Goal: Transaction & Acquisition: Subscribe to service/newsletter

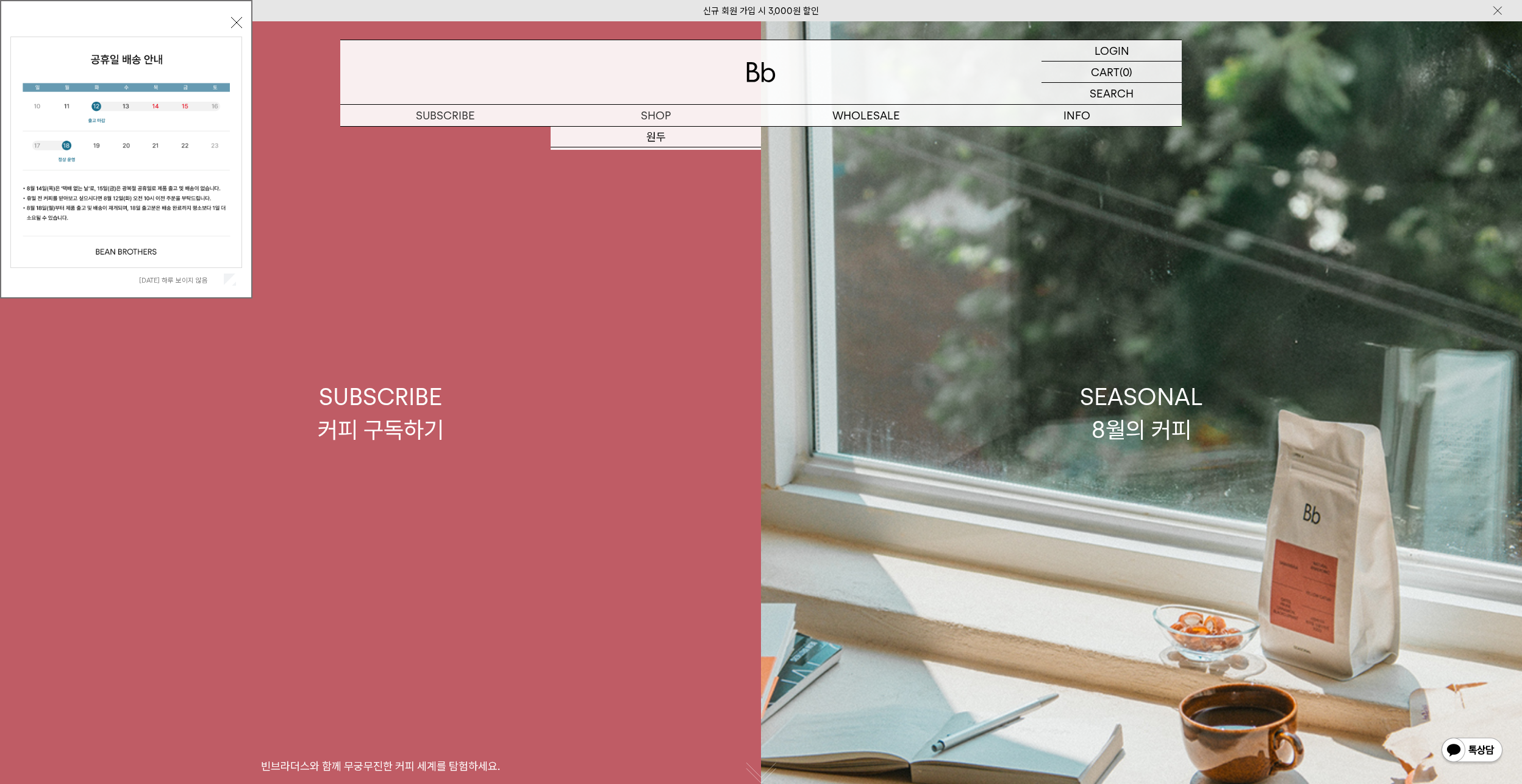
click at [369, 389] on div "SUBSCRIBE 커피 구독하기" at bounding box center [380, 413] width 126 height 65
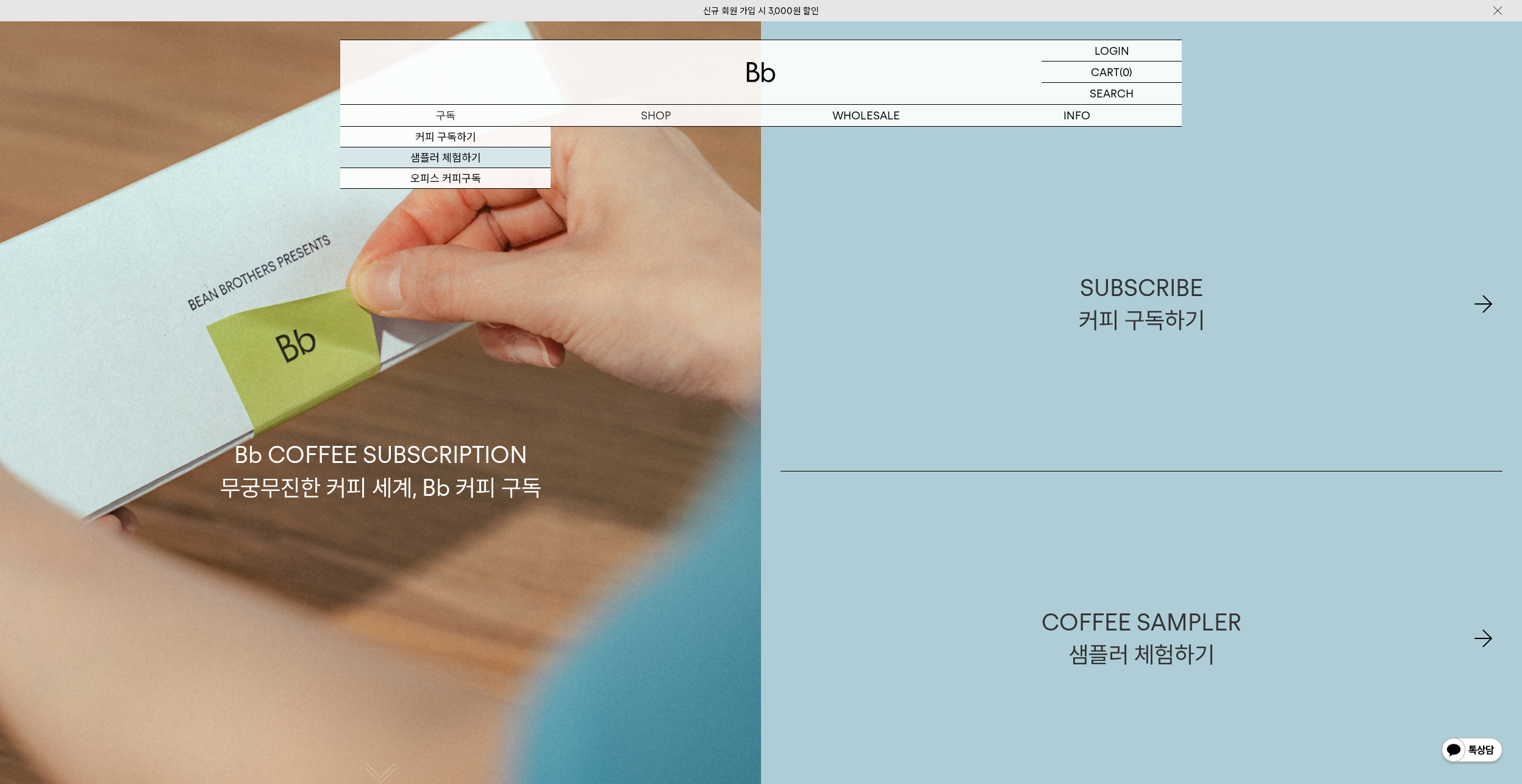
click at [449, 158] on link "샘플러 체험하기" at bounding box center [446, 157] width 210 height 20
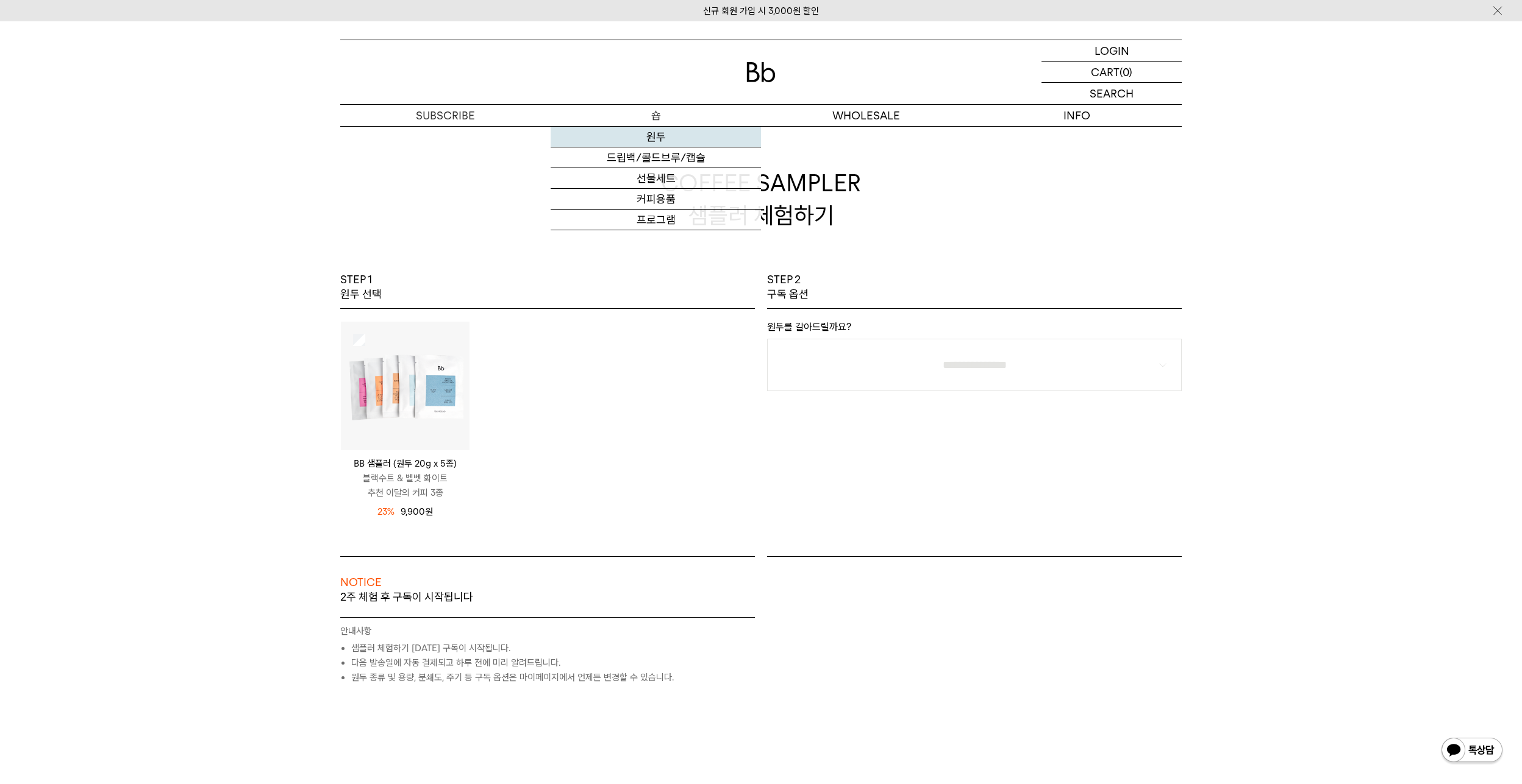
click at [659, 128] on link "원두" at bounding box center [656, 136] width 210 height 20
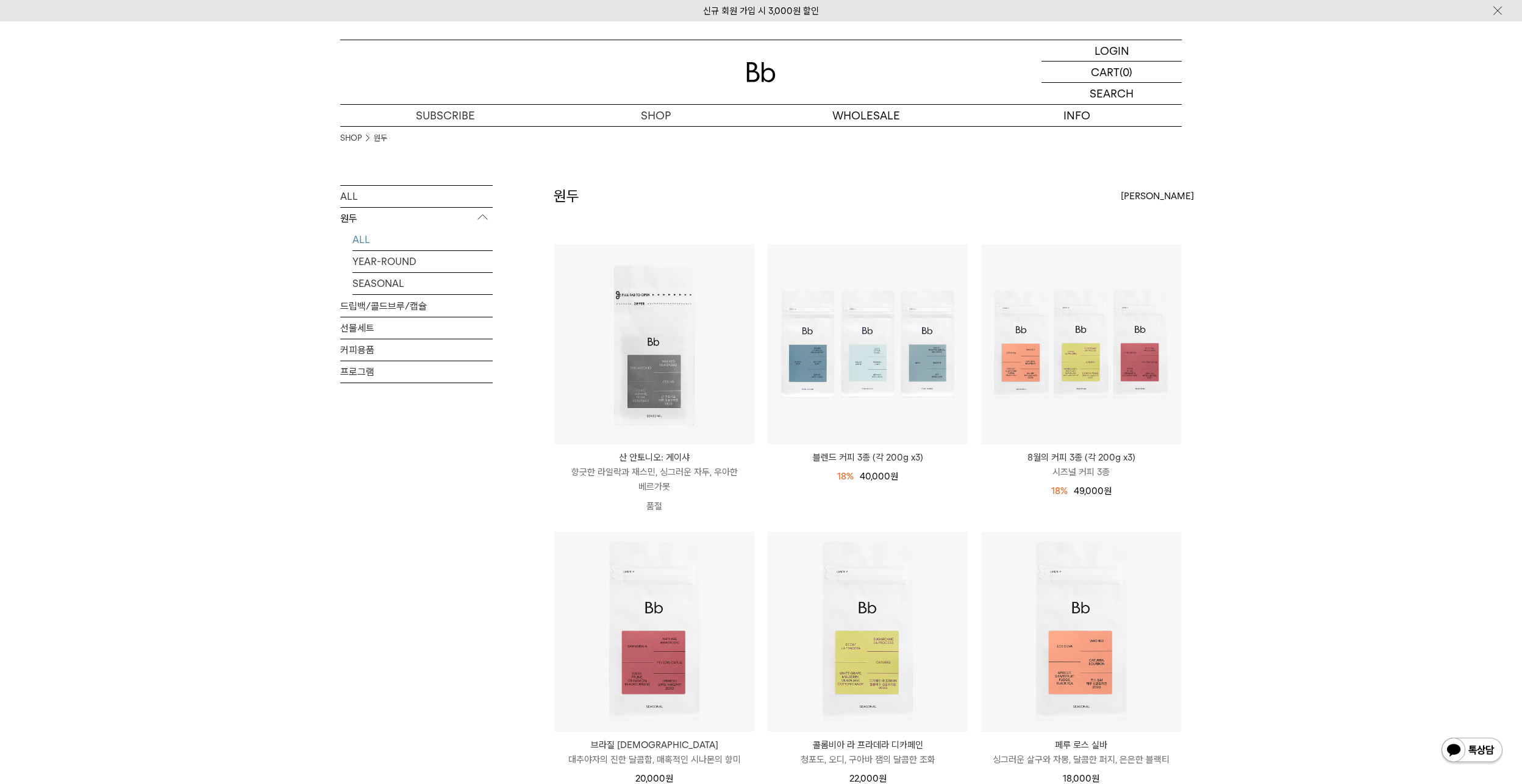
click at [697, 191] on div "원두 상품 12 개 최신순 최신순 인기순 낮은가격순" at bounding box center [867, 214] width 628 height 59
click at [437, 128] on link "커피 구독하기" at bounding box center [446, 136] width 210 height 20
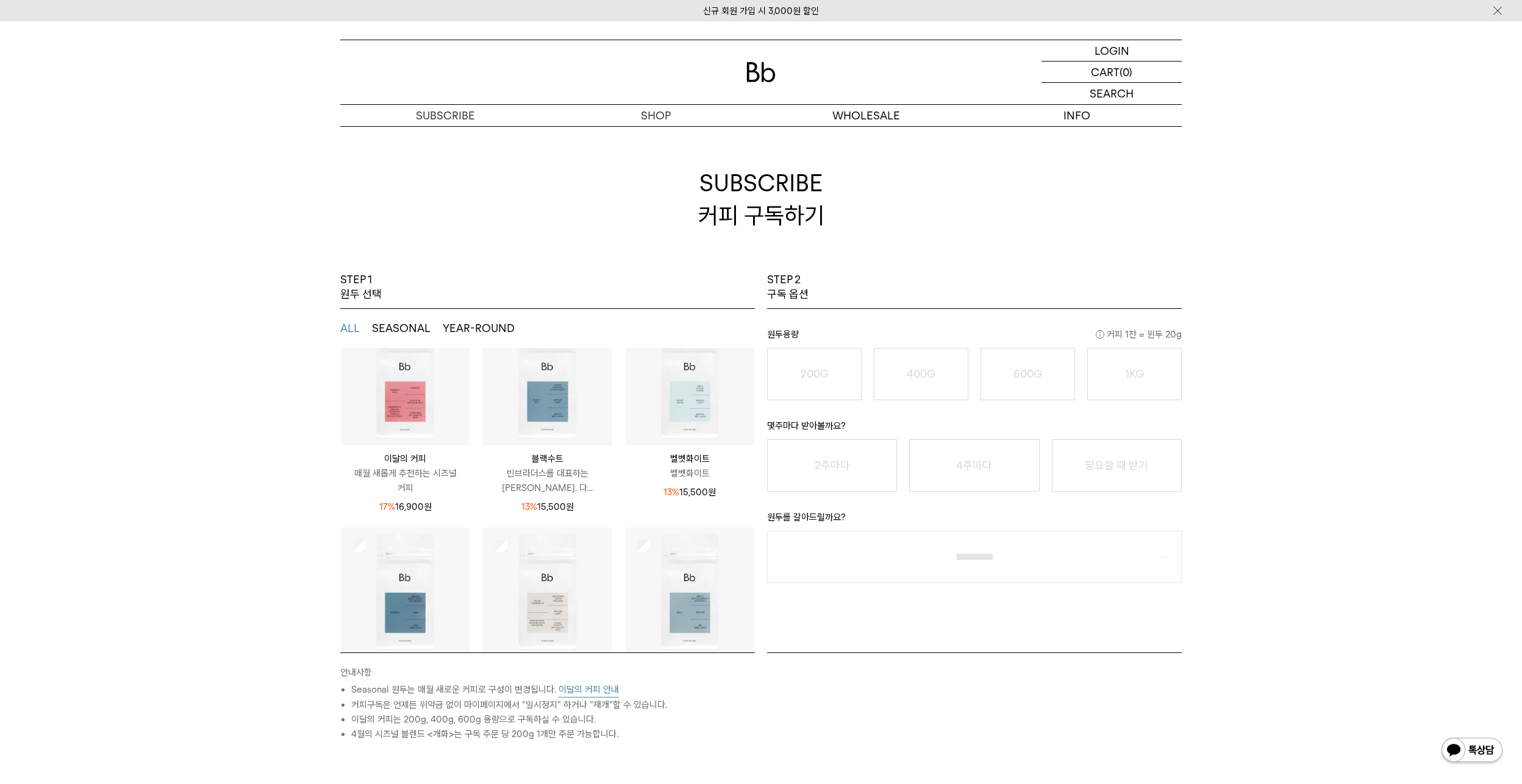
scroll to position [160, 0]
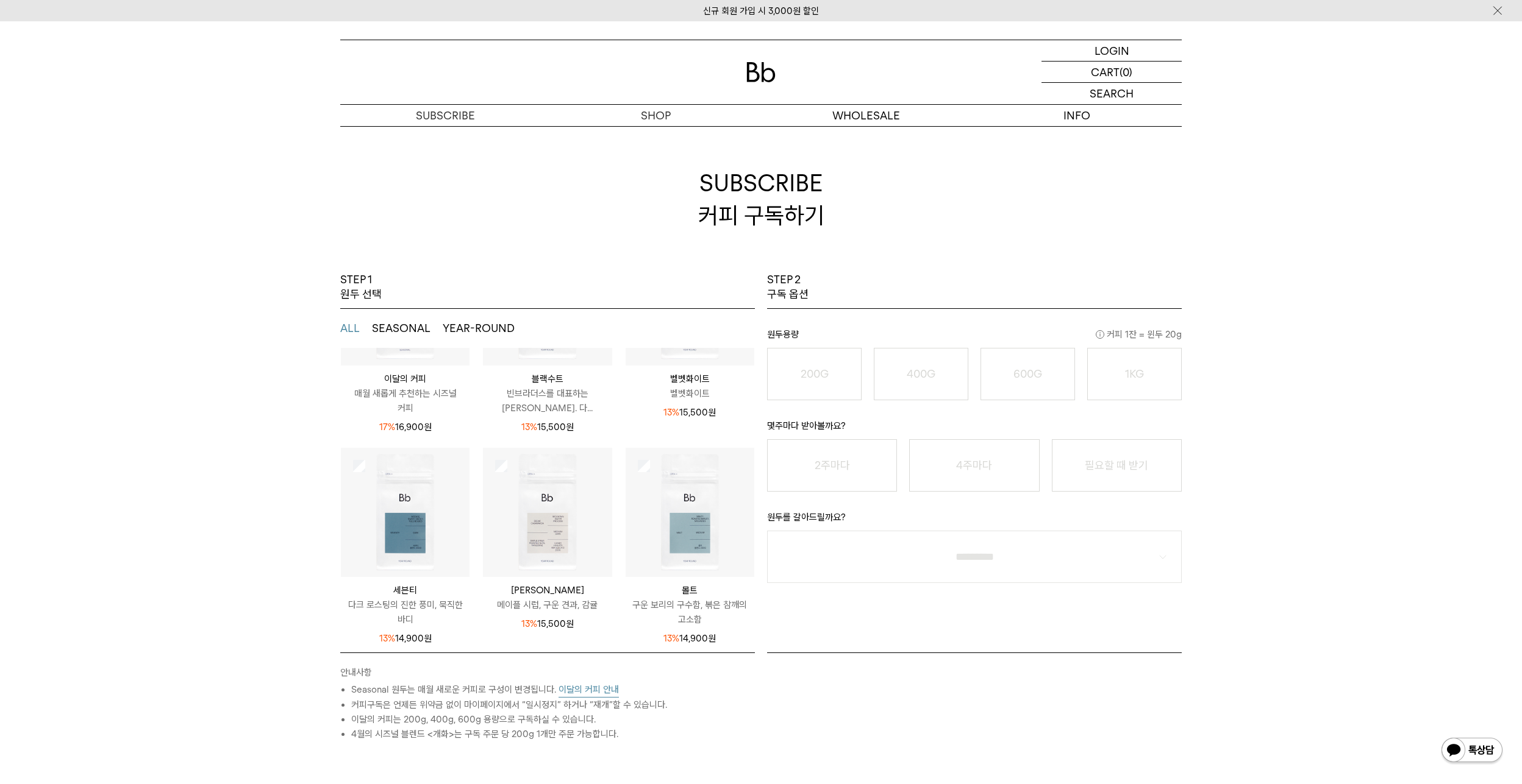
click at [584, 691] on button "이달의 커피 안내" at bounding box center [588, 690] width 61 height 15
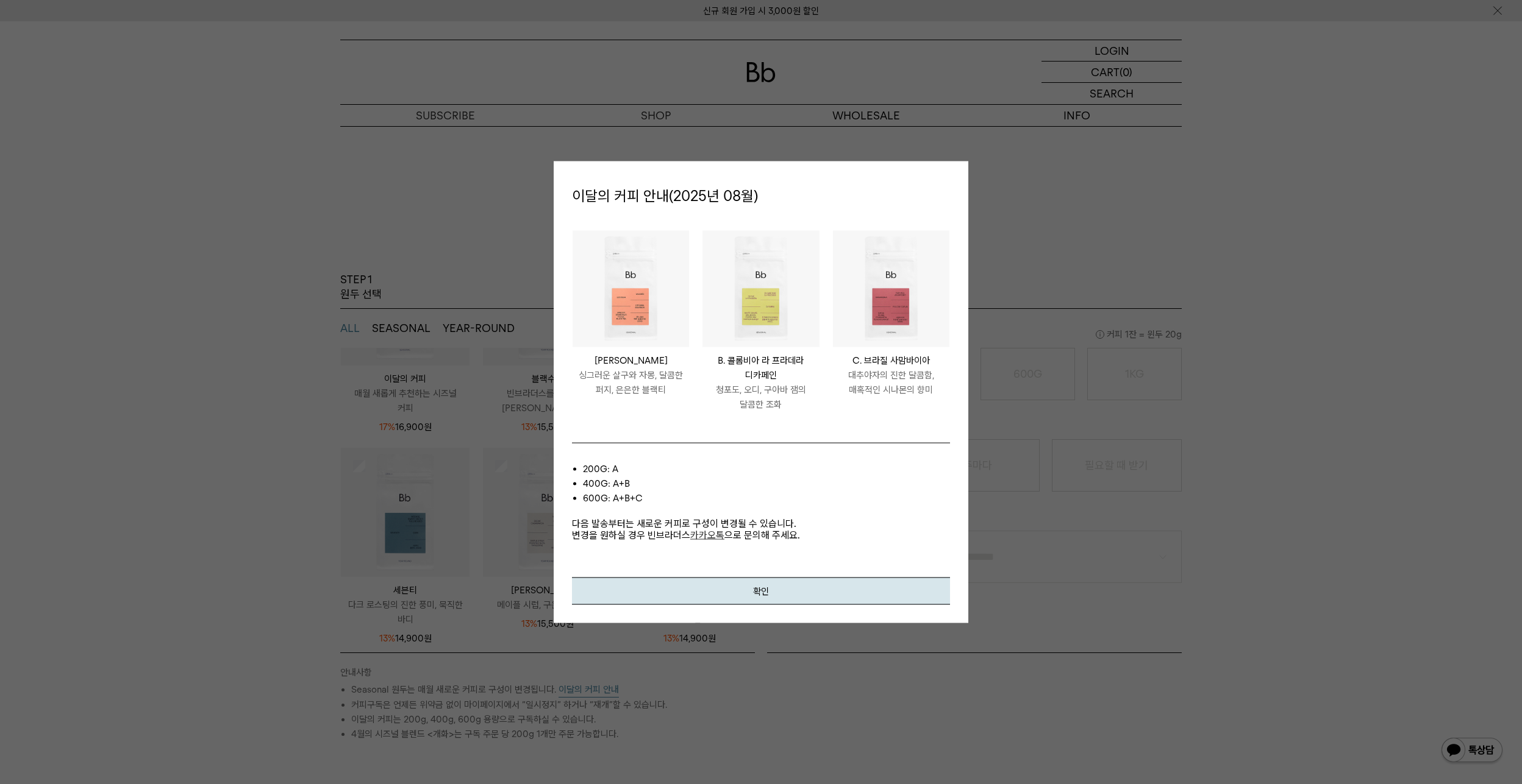
click at [731, 428] on div "PERU LOS SILVA A. 페루 로스 실바 싱그러운 살구와 자몽, 달콤한 퍼지, 은은한 블랙티 COLOMBIA LA PRADERA DEC…" at bounding box center [761, 394] width 378 height 365
click at [746, 419] on li "COLOMBIA LA PRADERA DECAF B. 콜롬비아 라 프라데라 디카페인 청포도, 오디, 구아바 잼의 달콤한 조화" at bounding box center [760, 328] width 130 height 195
click at [1033, 254] on div at bounding box center [761, 392] width 1522 height 784
click at [765, 586] on button "확인" at bounding box center [761, 591] width 378 height 27
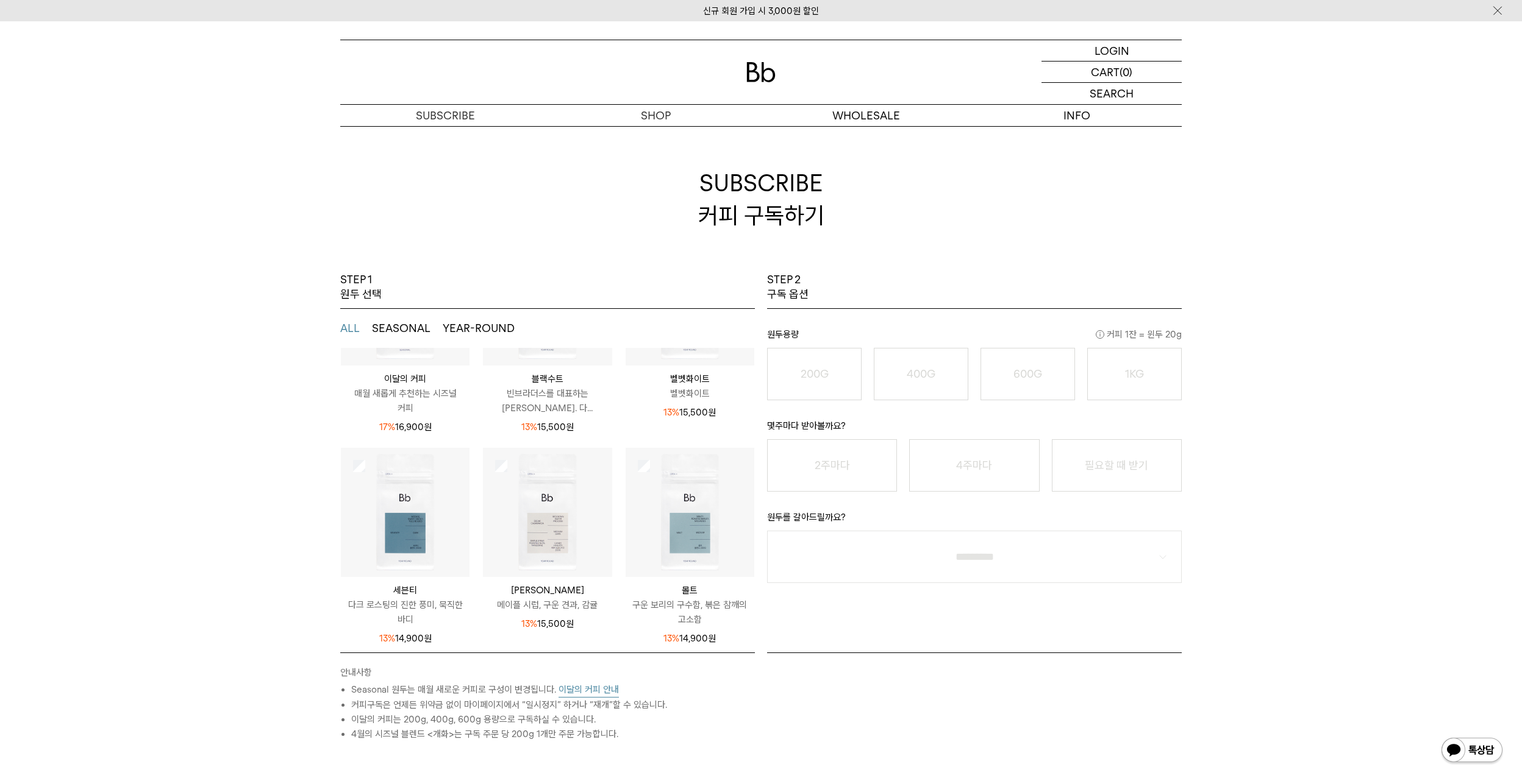
scroll to position [0, 0]
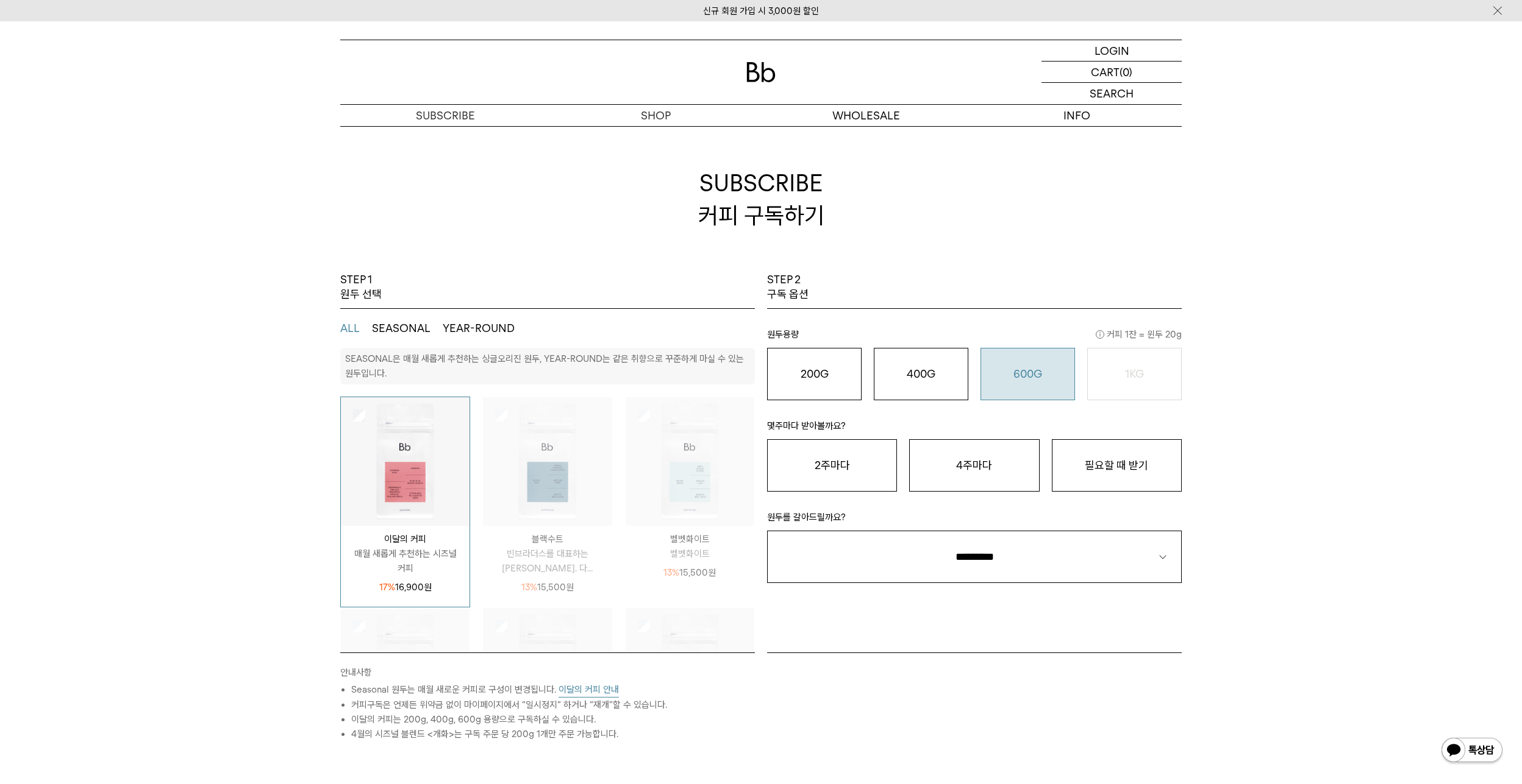
click at [1003, 385] on button "600G 43,000 원" at bounding box center [1027, 374] width 95 height 52
click at [989, 411] on div "몇주마다 받아볼까요? 2주마다 4주마다 필요할 때 받기" at bounding box center [974, 446] width 415 height 92
click at [1124, 454] on button "필요할 때 받기" at bounding box center [1116, 466] width 130 height 52
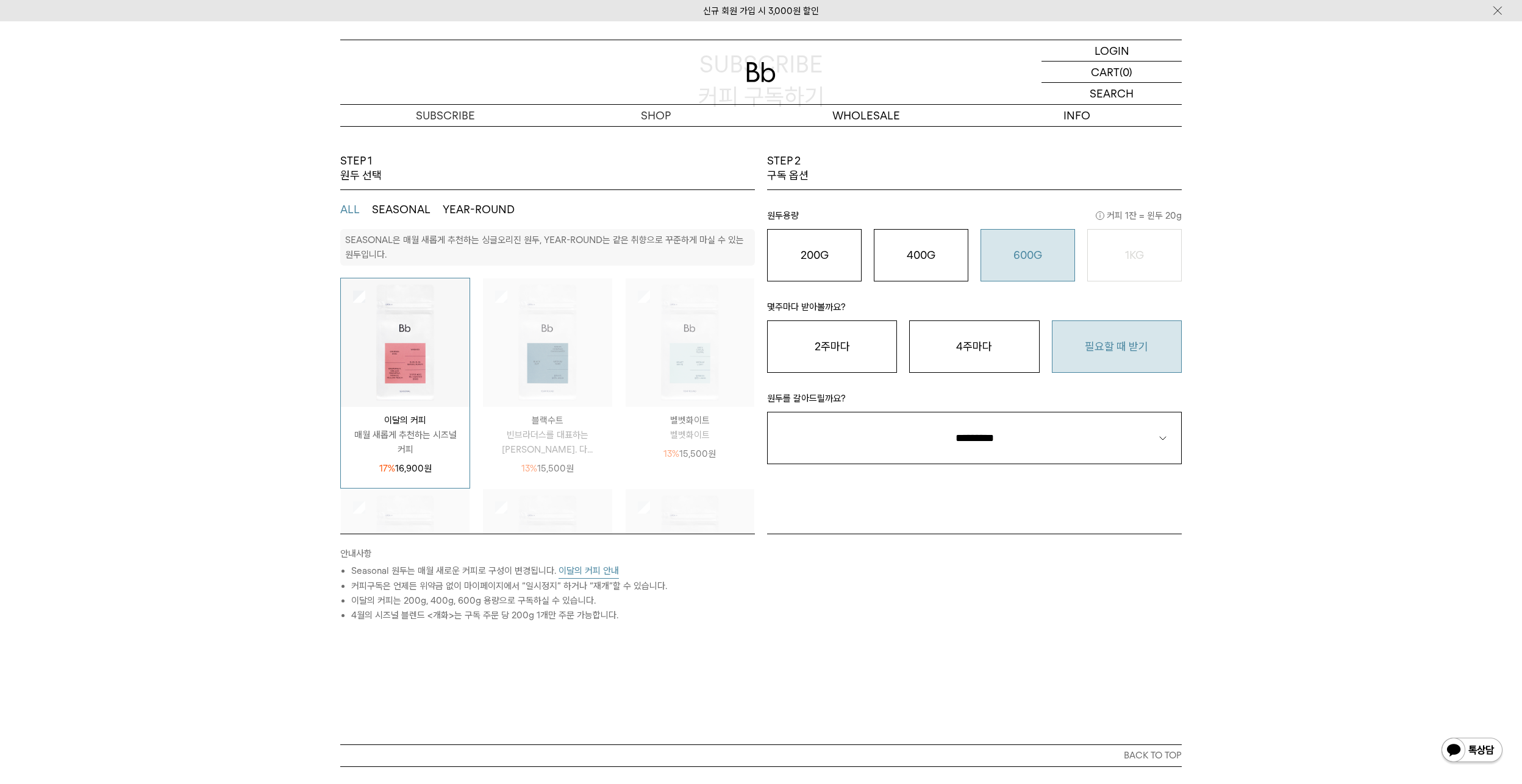
scroll to position [122, 0]
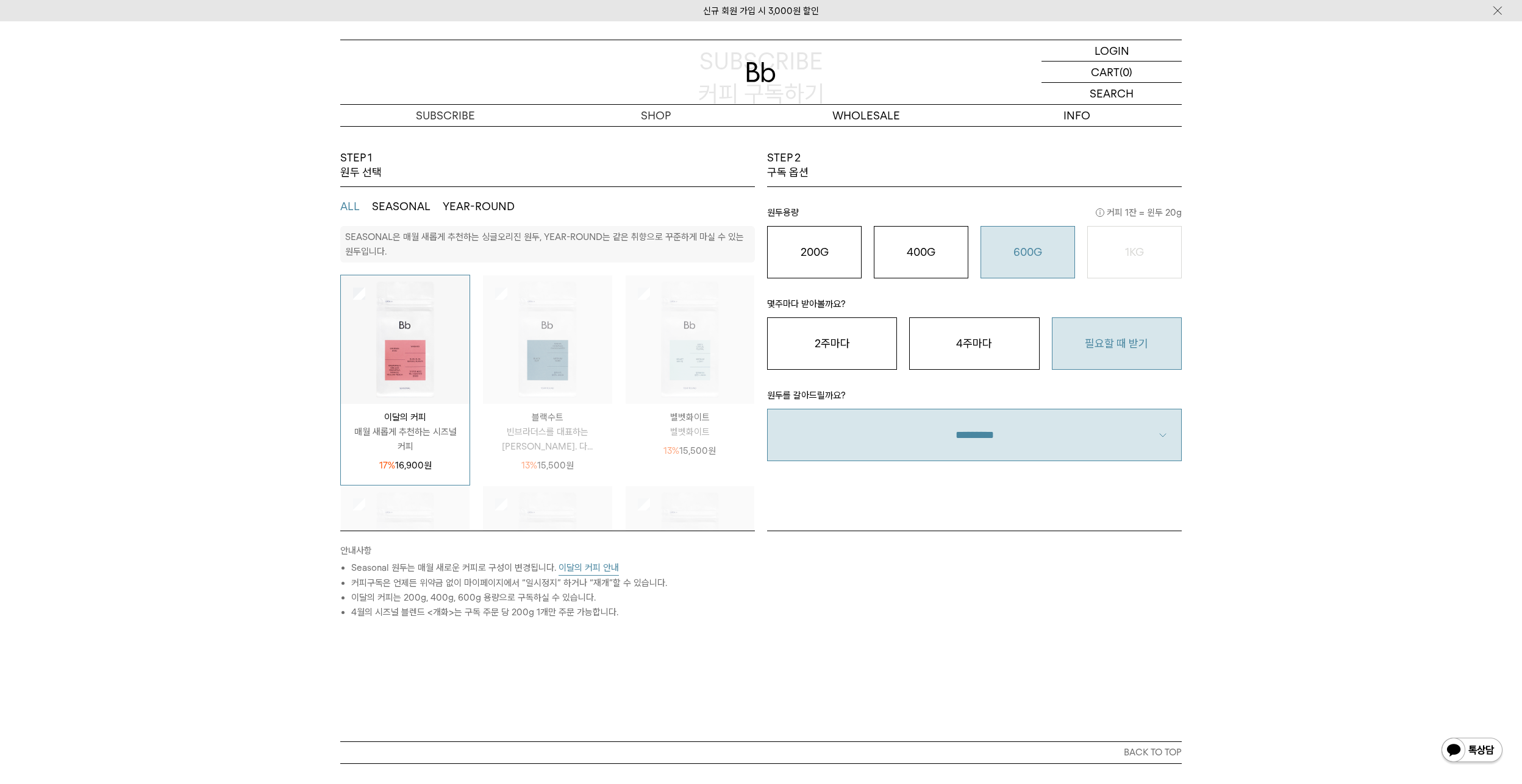
click at [987, 421] on select "**********" at bounding box center [974, 435] width 415 height 52
click at [972, 457] on select "**********" at bounding box center [974, 435] width 415 height 52
select select "**"
click at [767, 409] on select "**********" at bounding box center [974, 435] width 415 height 52
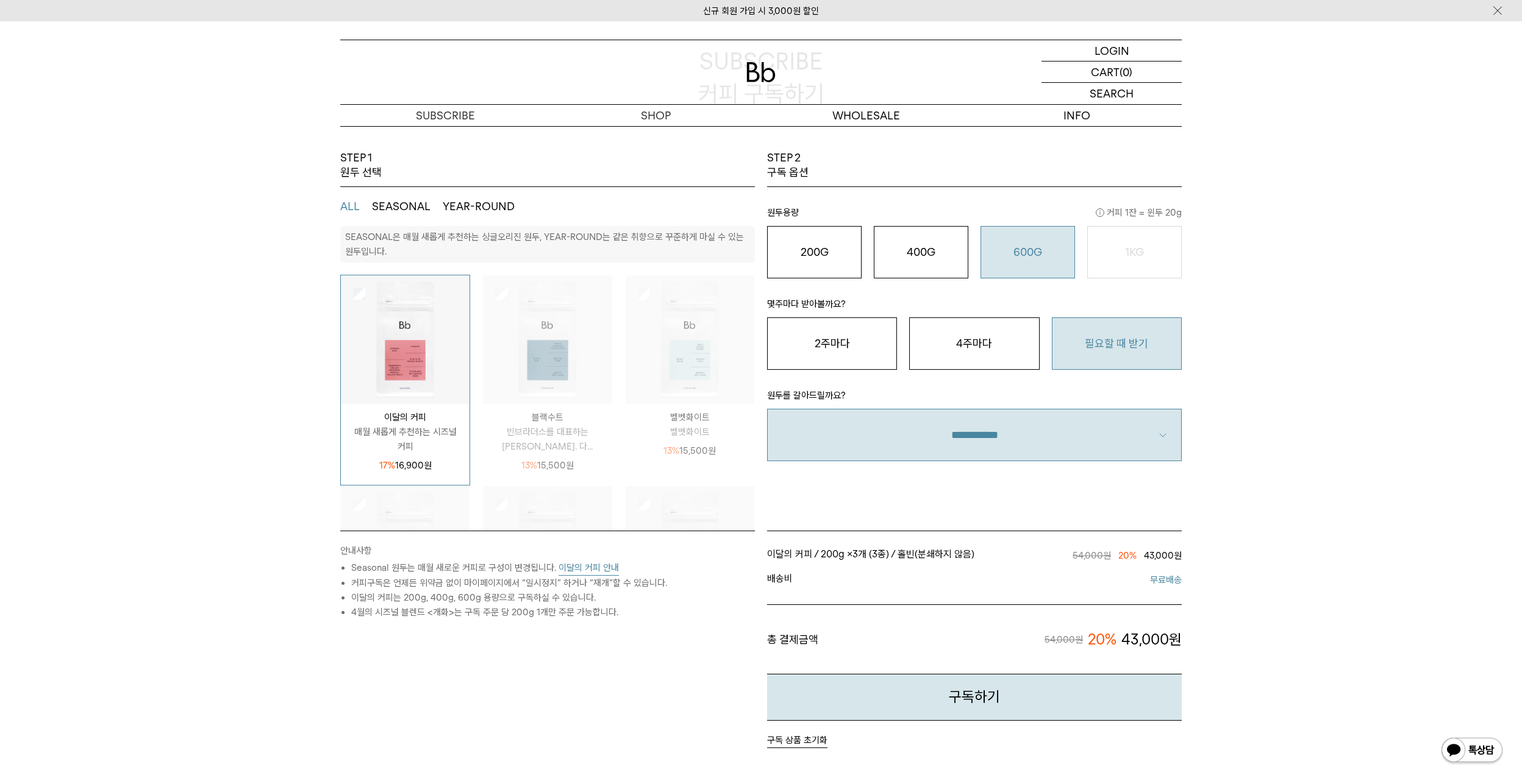
click at [973, 480] on div "STEP 2 구독 옵션 원두용량 커피 1잔 = 윈두 20g 200G 16,900 원 400G 31,000 원 600G 43,000 원 1KG …" at bounding box center [974, 340] width 426 height 380
click at [974, 501] on div "STEP 2 구독 옵션 원두용량 커피 1잔 = 윈두 20g 200G 16,900 원 400G 31,000 원 600G 43,000 원 1KG …" at bounding box center [974, 340] width 426 height 380
click at [975, 495] on div "STEP 2 구독 옵션 원두용량 커피 1잔 = 윈두 20g 200G 16,900 원 400G 31,000 원 600G 43,000 원 1KG …" at bounding box center [974, 340] width 426 height 380
click at [604, 563] on button "이달의 커피 안내" at bounding box center [588, 568] width 61 height 15
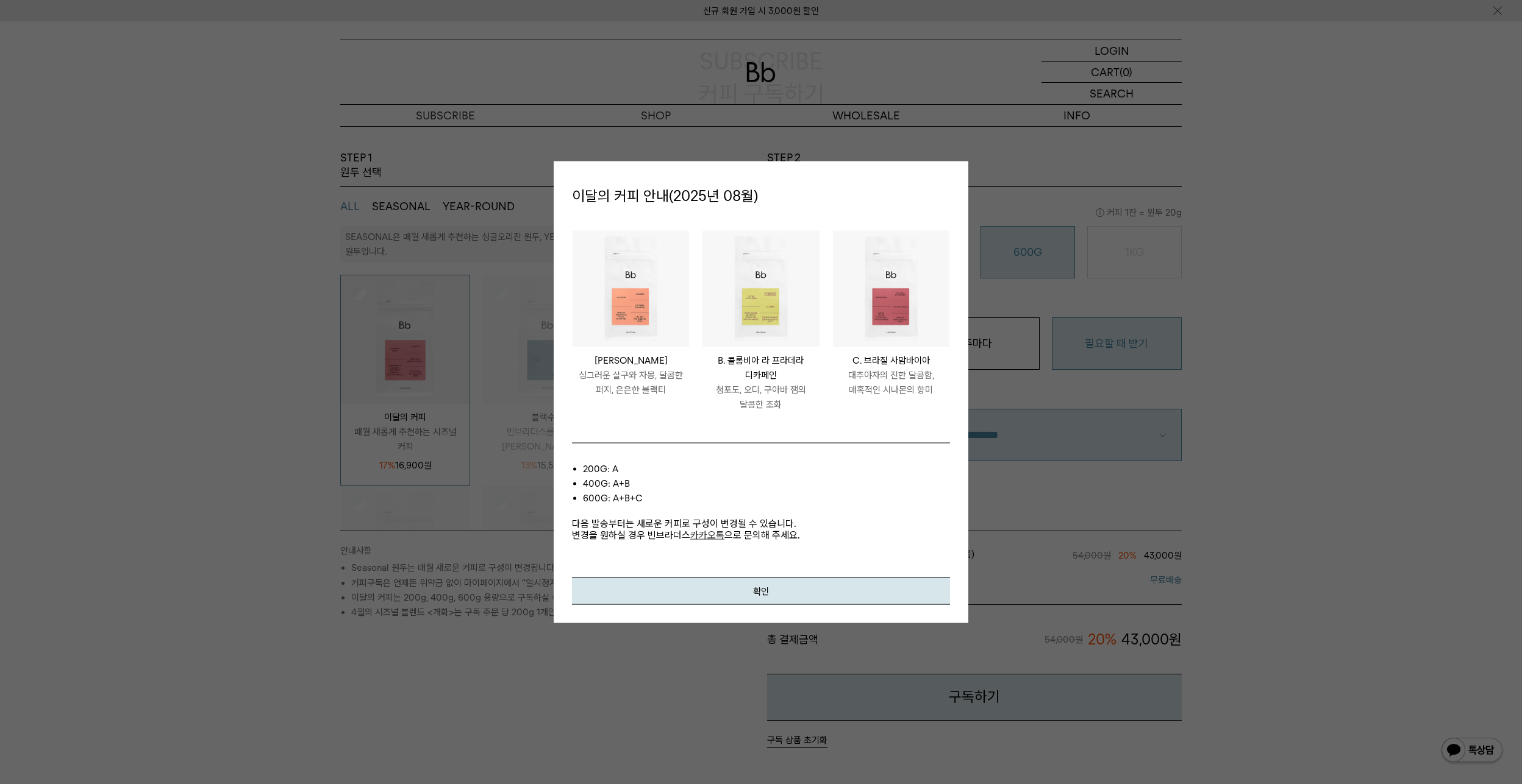
click at [710, 446] on div "200g: A 400g: A+B 600g: A+B+C 다음 발송부터는 새로운 커피로 구성이 변경될 수 있습니다. 변경을 원하실 경우 빈브라더스…" at bounding box center [761, 510] width 378 height 135
click at [800, 415] on li "COLOMBIA LA PRADERA DECAF B. 콜롬비아 라 프라데라 디카페인 청포도, 오디, 구아바 잼의 달콤한 조화" at bounding box center [760, 328] width 130 height 195
click at [840, 414] on li "BRAZIL SAMAMBAIA C. 브라질 사맘바이아 대추야자의 진한 달콤함, 매혹적인 시나몬의 향미" at bounding box center [890, 328] width 130 height 195
click at [841, 414] on li "BRAZIL SAMAMBAIA C. 브라질 사맘바이아 대추야자의 진한 달콤함, 매혹적인 시나몬의 향미" at bounding box center [890, 328] width 130 height 195
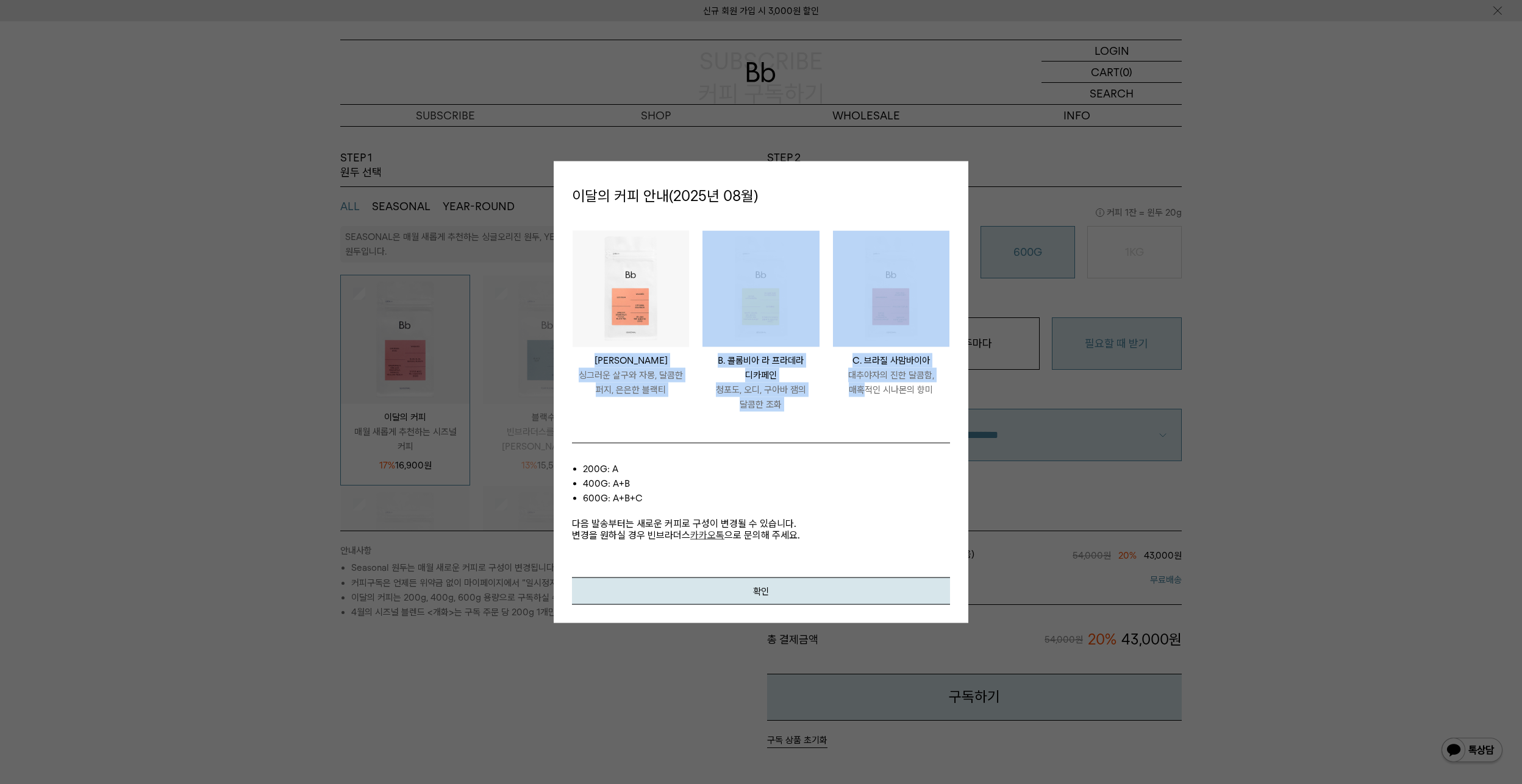
drag, startPoint x: 601, startPoint y: 358, endPoint x: 869, endPoint y: 398, distance: 271.0
click at [869, 398] on ul "PERU LOS SILVA A. 페루 로스 실바 싱그러운 살구와 자몽, 달콤한 퍼지, 은은한 블랙티 COLOMBIA LA PRADERA DEC…" at bounding box center [761, 328] width 390 height 195
click at [869, 398] on li "BRAZIL SAMAMBAIA C. 브라질 사맘바이아 대추야자의 진한 달콤함, 매혹적인 시나몬의 향미" at bounding box center [890, 328] width 130 height 195
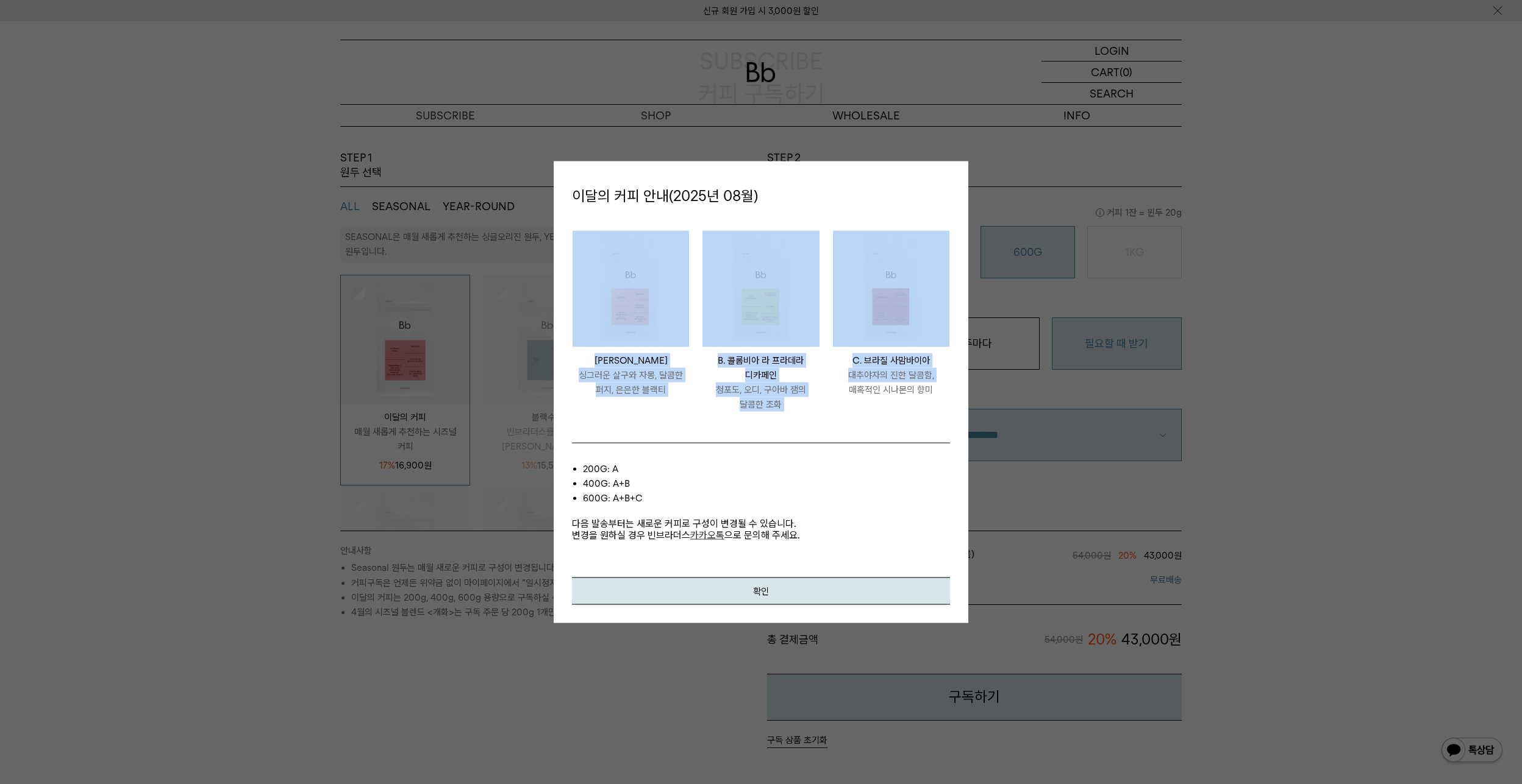
drag, startPoint x: 834, startPoint y: 410, endPoint x: 594, endPoint y: 334, distance: 251.7
click at [594, 334] on ul "PERU LOS SILVA A. 페루 로스 실바 싱그러운 살구와 자몽, 달콤한 퍼지, 은은한 블랙티 COLOMBIA LA PRADERA DEC…" at bounding box center [761, 328] width 390 height 195
click at [610, 352] on div "PERU LOS SILVA A. 페루 로스 실바 싱그러운 살구와 자몽, 달콤한 퍼지, 은은한 블랙티" at bounding box center [630, 372] width 117 height 50
drag, startPoint x: 571, startPoint y: 227, endPoint x: 853, endPoint y: 433, distance: 349.2
click at [853, 433] on div "이달의 커피 안내(2025년 08월) PERU LOS SILVA A. 페루 로스 실바 싱그러운 살구와 자몽, 달콤한 퍼지, 은은한 블랙티 CO…" at bounding box center [761, 392] width 415 height 463
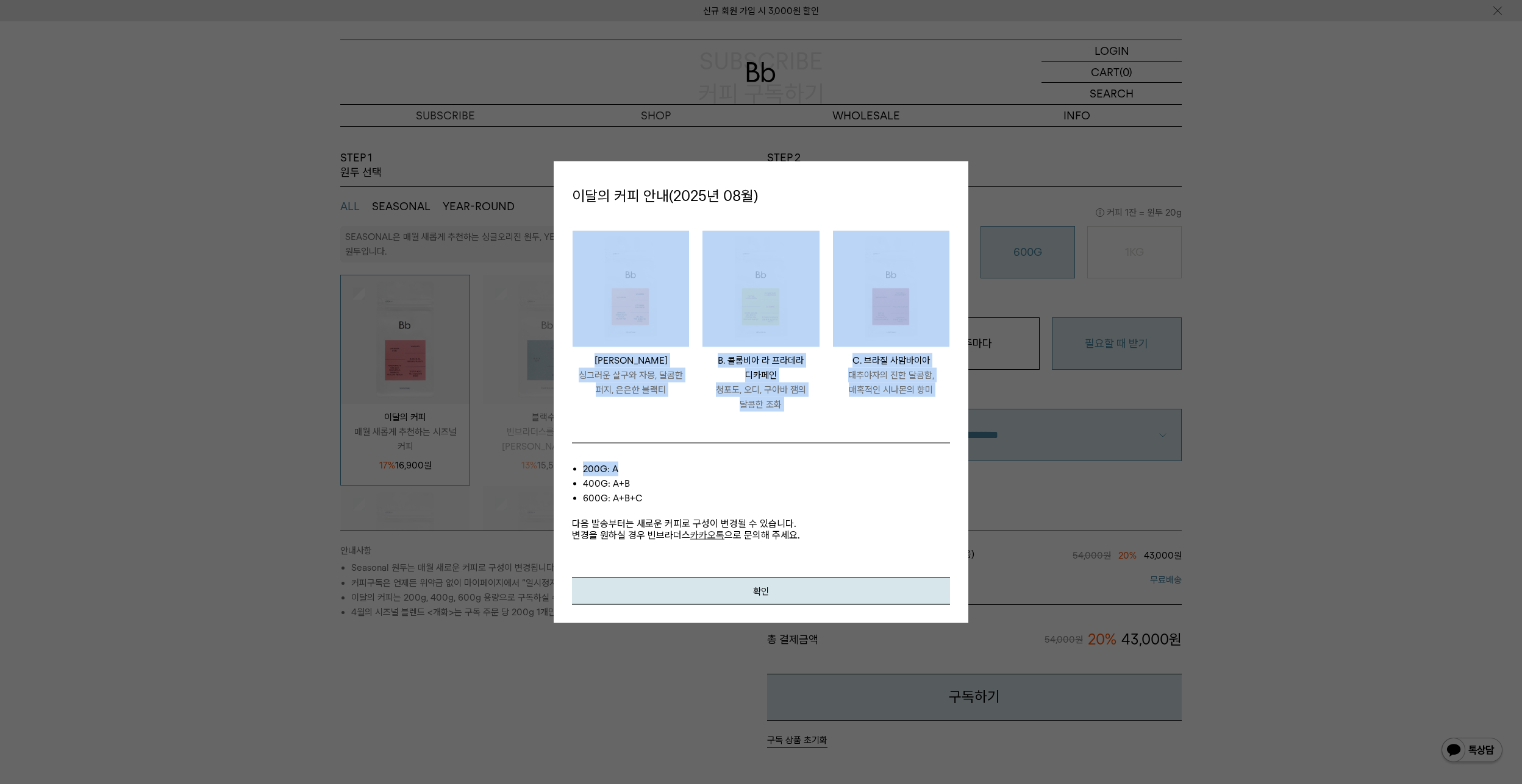
click at [853, 433] on div "PERU LOS SILVA A. 페루 로스 실바 싱그러운 살구와 자몽, 달콤한 퍼지, 은은한 블랙티 COLOMBIA LA PRADERA DEC…" at bounding box center [761, 394] width 378 height 365
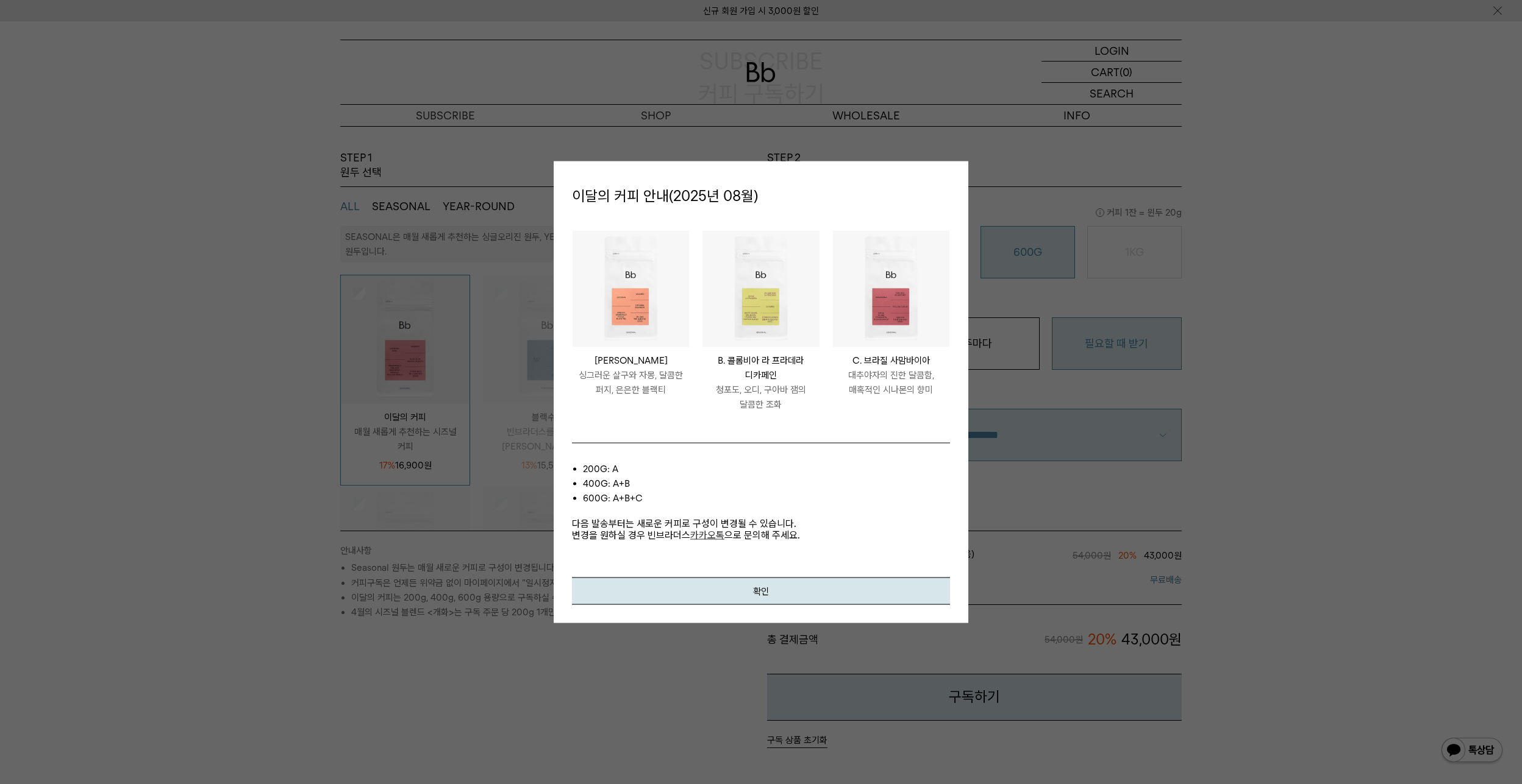
click at [849, 433] on div "PERU LOS SILVA A. 페루 로스 실바 싱그러운 살구와 자몽, 달콤한 퍼지, 은은한 블랙티 COLOMBIA LA PRADERA DEC…" at bounding box center [761, 394] width 378 height 365
click at [840, 430] on div "PERU LOS SILVA A. 페루 로스 실바 싱그러운 살구와 자몽, 달콤한 퍼지, 은은한 블랙티 COLOMBIA LA PRADERA DEC…" at bounding box center [761, 394] width 378 height 365
click at [838, 430] on div "PERU LOS SILVA A. 페루 로스 실바 싱그러운 살구와 자몽, 달콤한 퍼지, 은은한 블랙티 COLOMBIA LA PRADERA DEC…" at bounding box center [761, 394] width 378 height 365
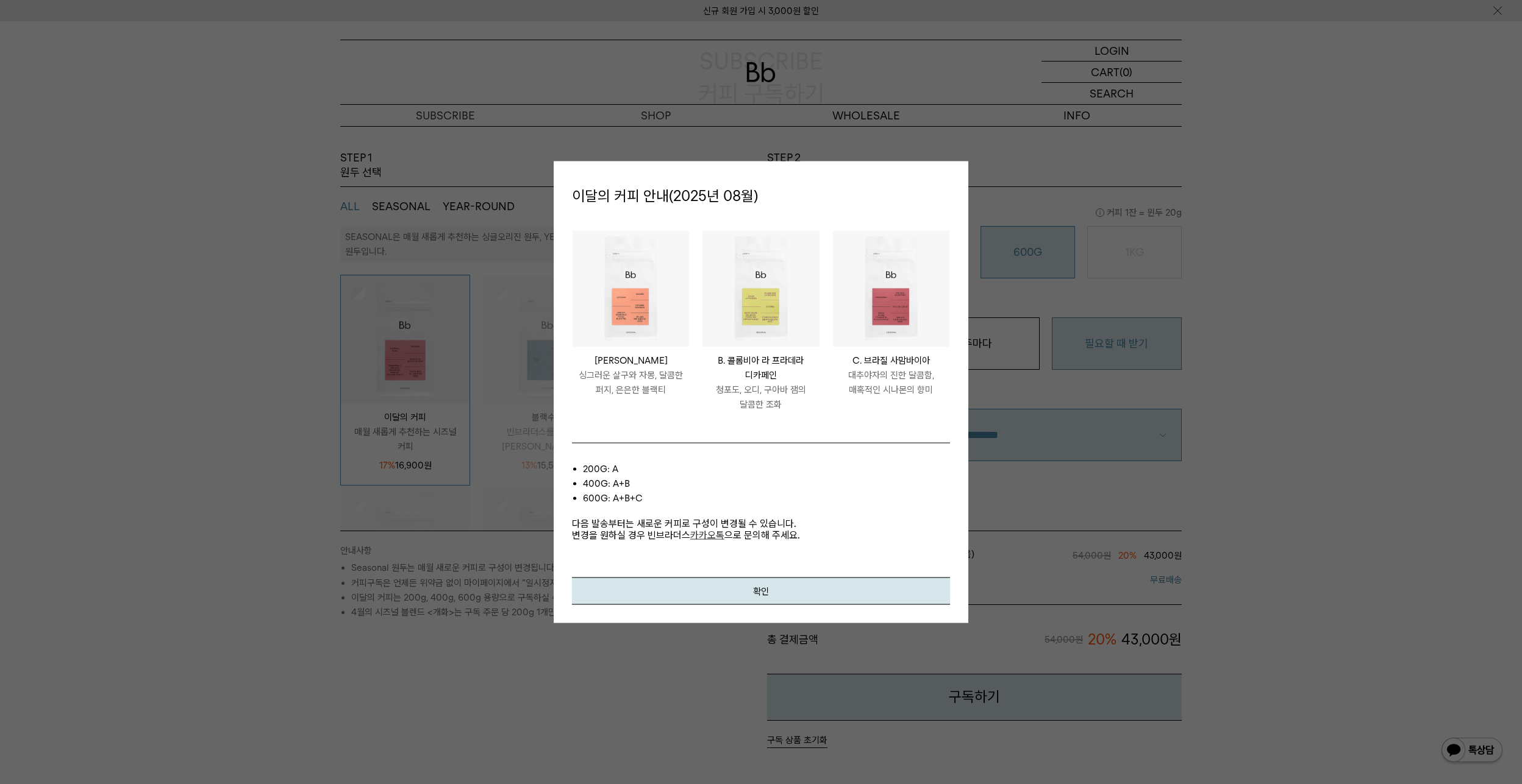
click at [754, 441] on div "PERU LOS SILVA A. 페루 로스 실바 싱그러운 살구와 자몽, 달콤한 퍼지, 은은한 블랙티 COLOMBIA LA PRADERA DEC…" at bounding box center [761, 394] width 378 height 365
click at [762, 431] on div "PERU LOS SILVA A. 페루 로스 실바 싱그러운 살구와 자몽, 달콤한 퍼지, 은은한 블랙티 COLOMBIA LA PRADERA DEC…" at bounding box center [761, 394] width 378 height 365
click at [784, 425] on div "PERU LOS SILVA A. 페루 로스 실바 싱그러운 살구와 자몽, 달콤한 퍼지, 은은한 블랙티 COLOMBIA LA PRADERA DEC…" at bounding box center [761, 394] width 378 height 365
drag, startPoint x: 579, startPoint y: 495, endPoint x: 630, endPoint y: 496, distance: 51.0
click at [630, 496] on ul "200g: A 400g: A+B 600g: A+B+C" at bounding box center [761, 484] width 378 height 44
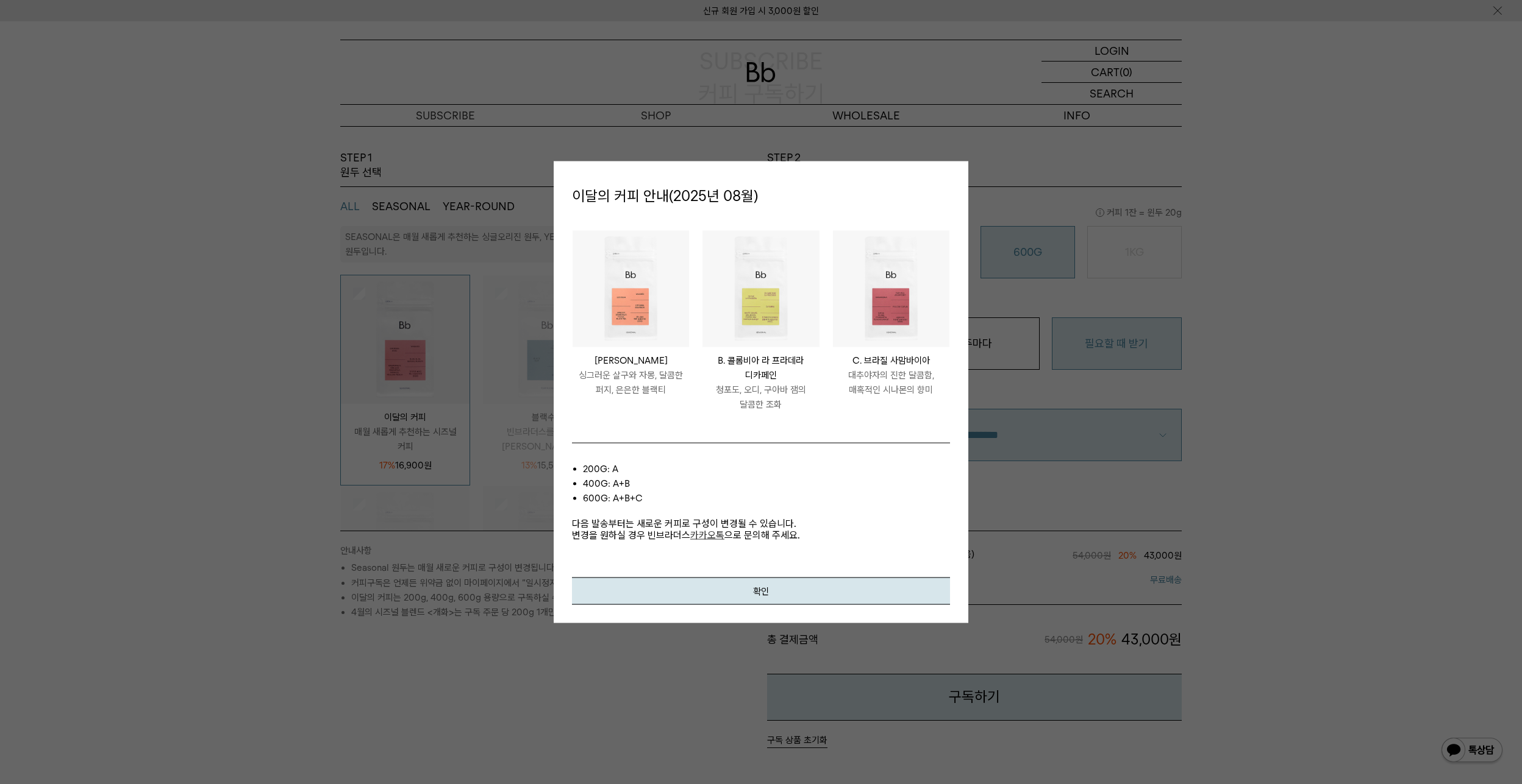
click at [632, 496] on li "600g: A+B+C" at bounding box center [766, 498] width 367 height 14
click at [877, 414] on li "BRAZIL SAMAMBAIA C. 브라질 사맘바이아 대추야자의 진한 달콤함, 매혹적인 시나몬의 향미" at bounding box center [890, 328] width 130 height 195
click at [747, 588] on button "확인" at bounding box center [761, 591] width 378 height 27
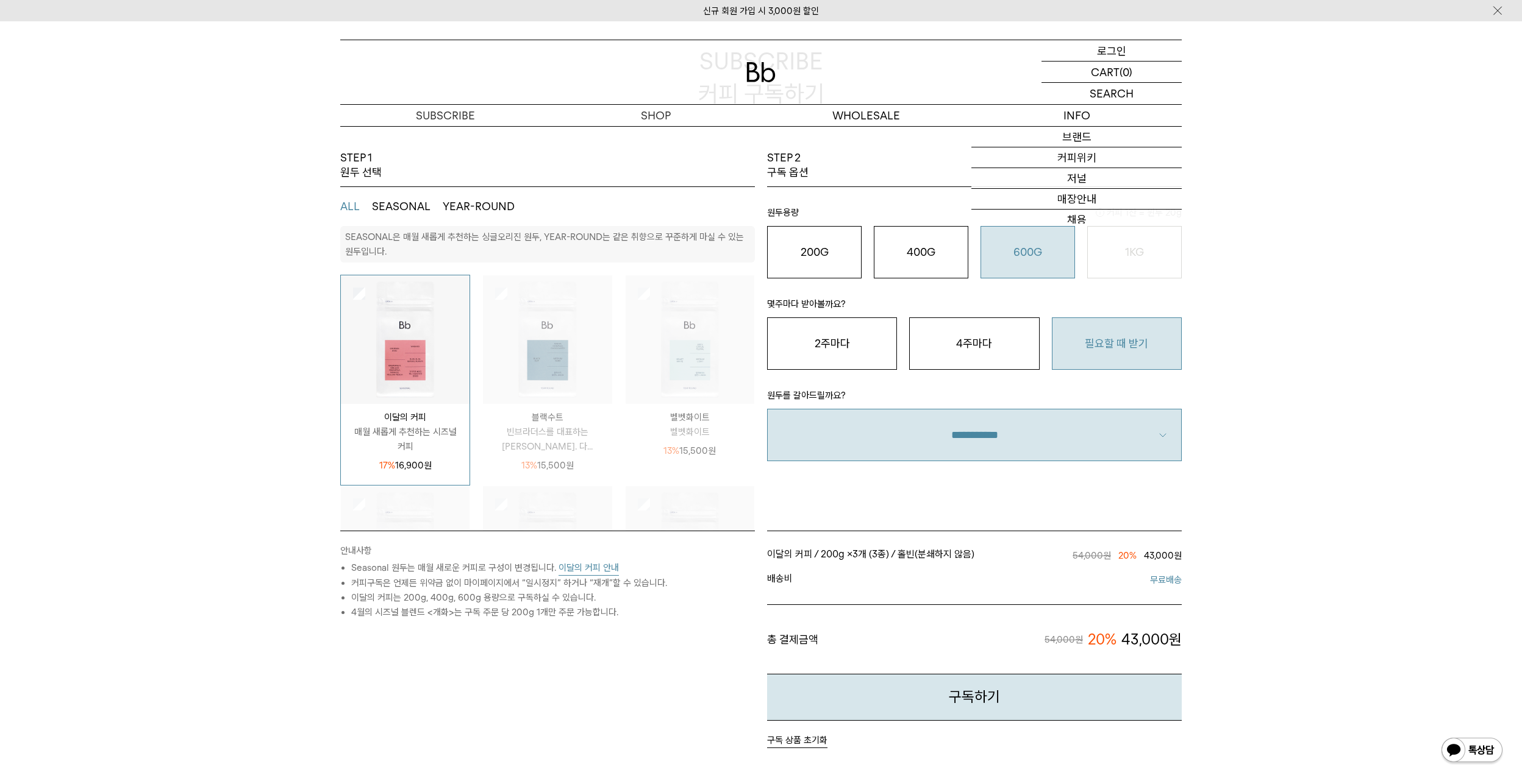
click at [1119, 49] on p "로그인" at bounding box center [1111, 50] width 29 height 20
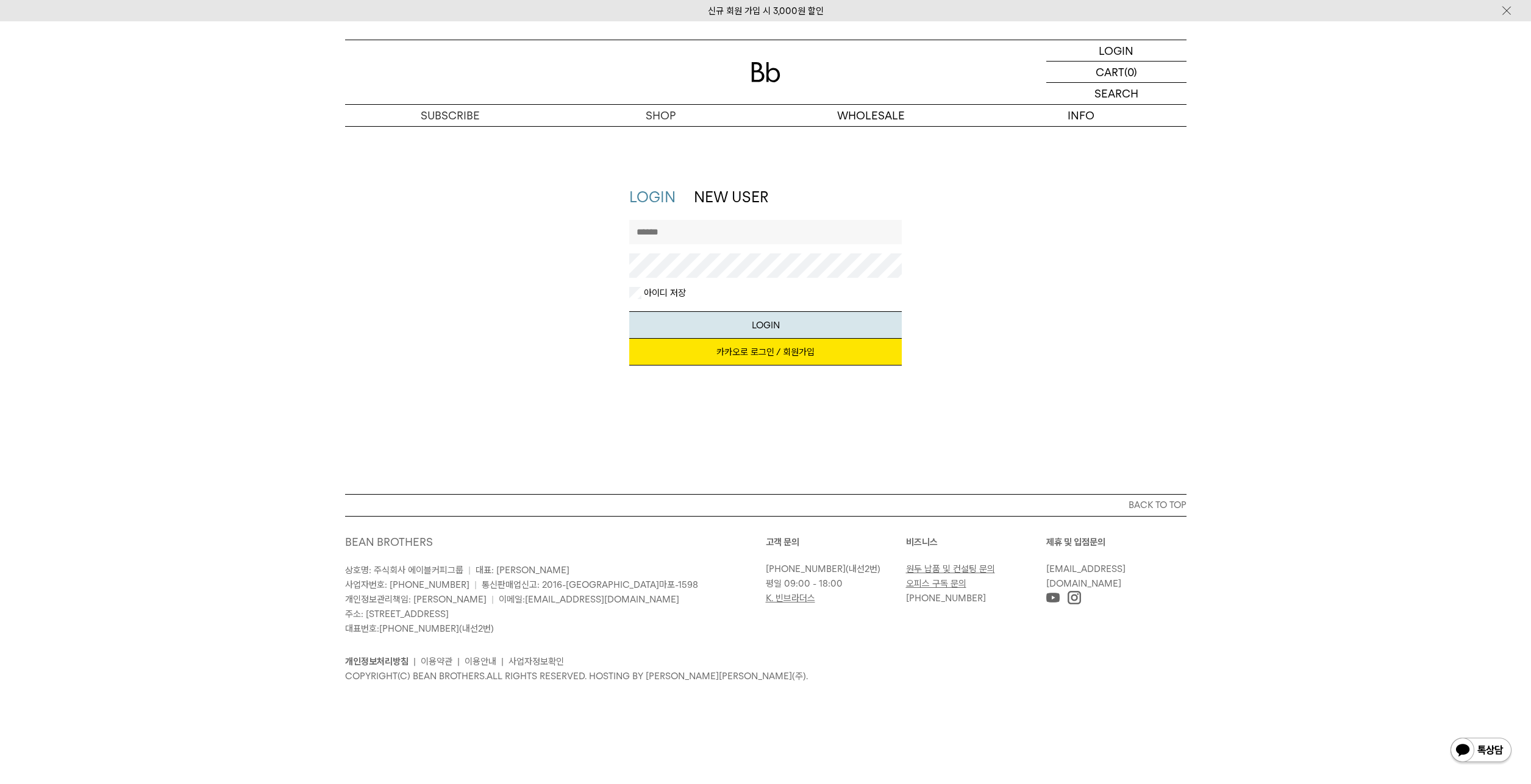
click at [738, 354] on link "카카오로 로그인 / 회원가입" at bounding box center [765, 352] width 273 height 27
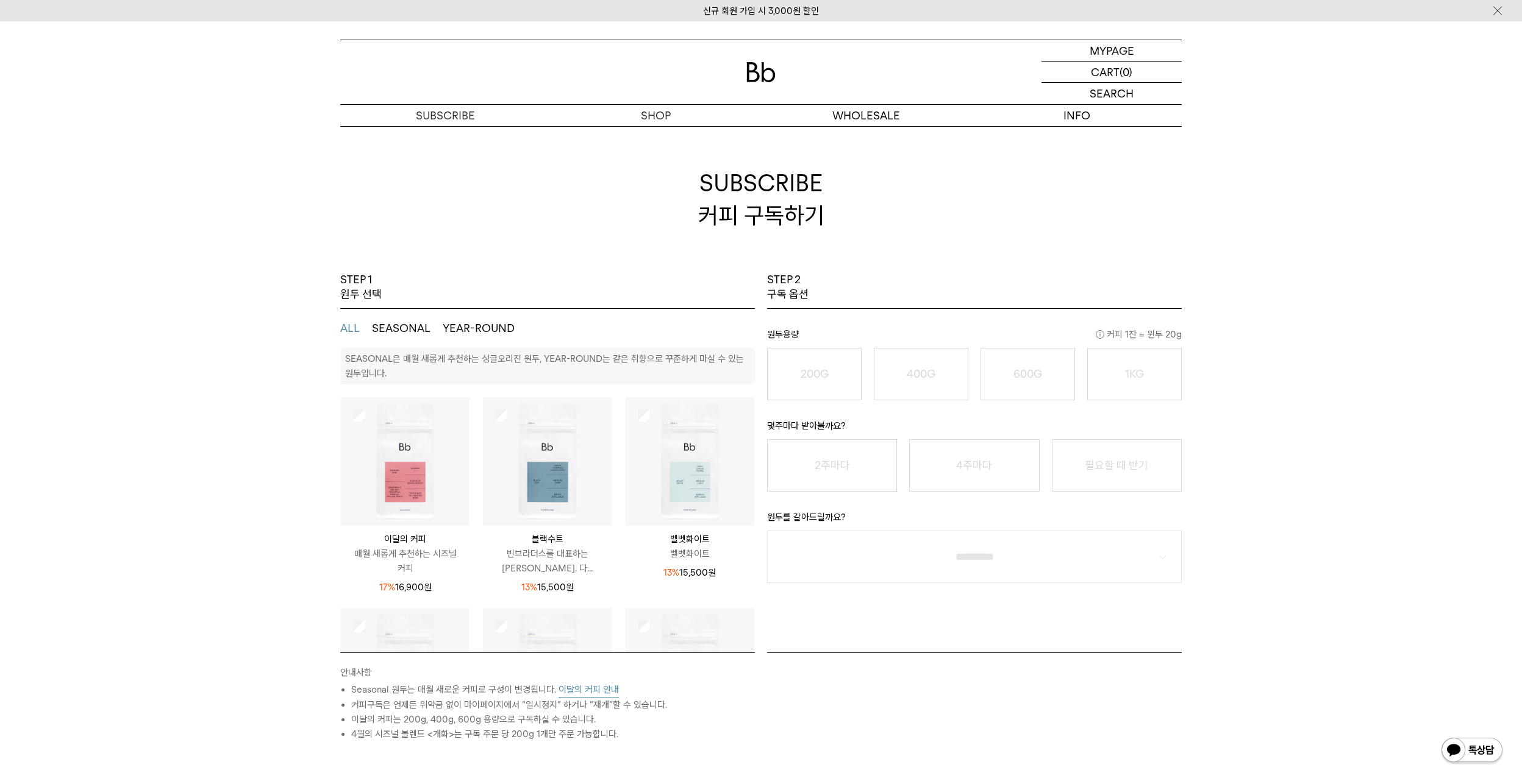
click at [352, 410] on div at bounding box center [404, 461] width 128 height 128
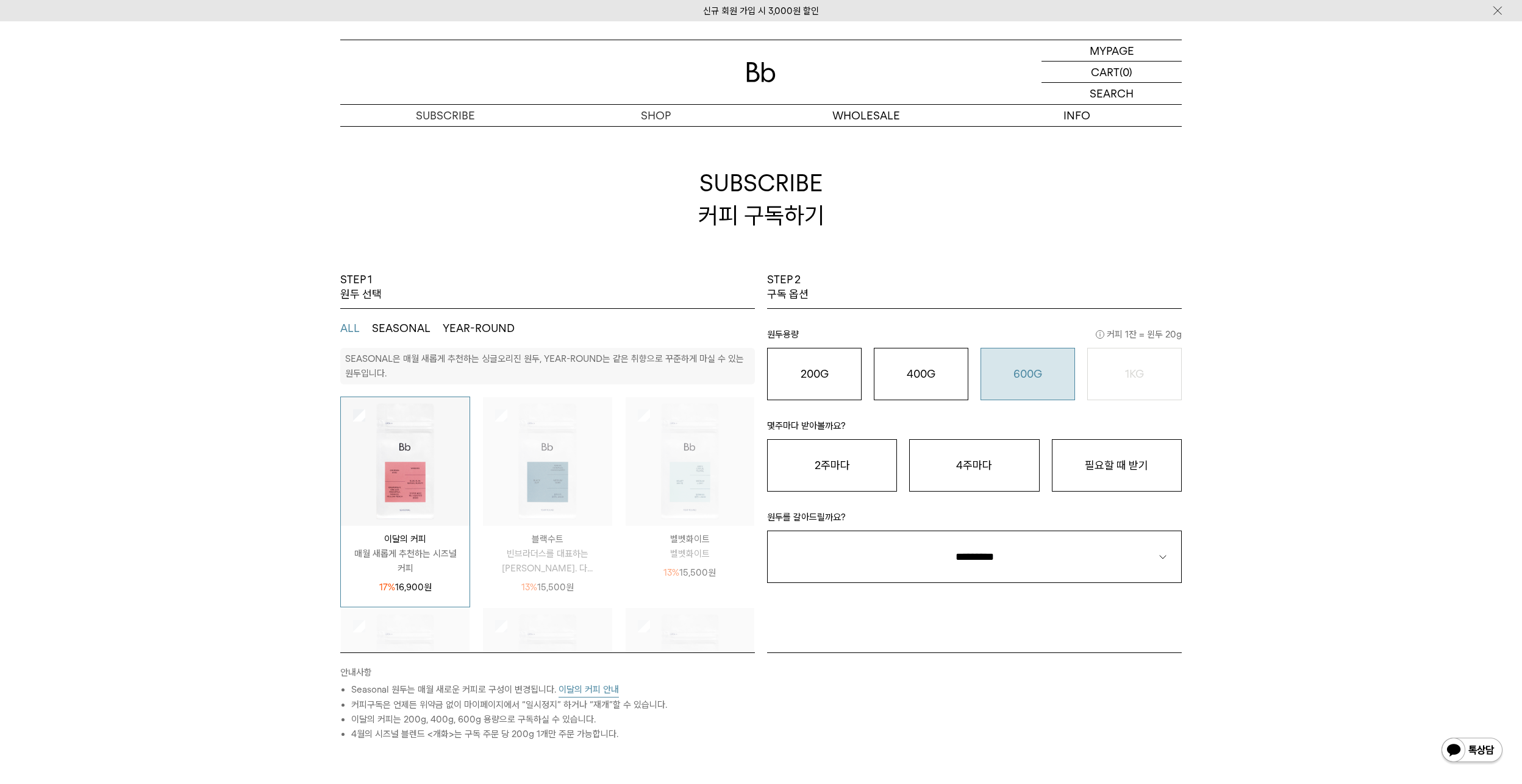
click at [1046, 368] on div "600G 43,000 원" at bounding box center [1027, 373] width 81 height 14
click at [1080, 469] on button "필요할 때 받기" at bounding box center [1116, 466] width 130 height 52
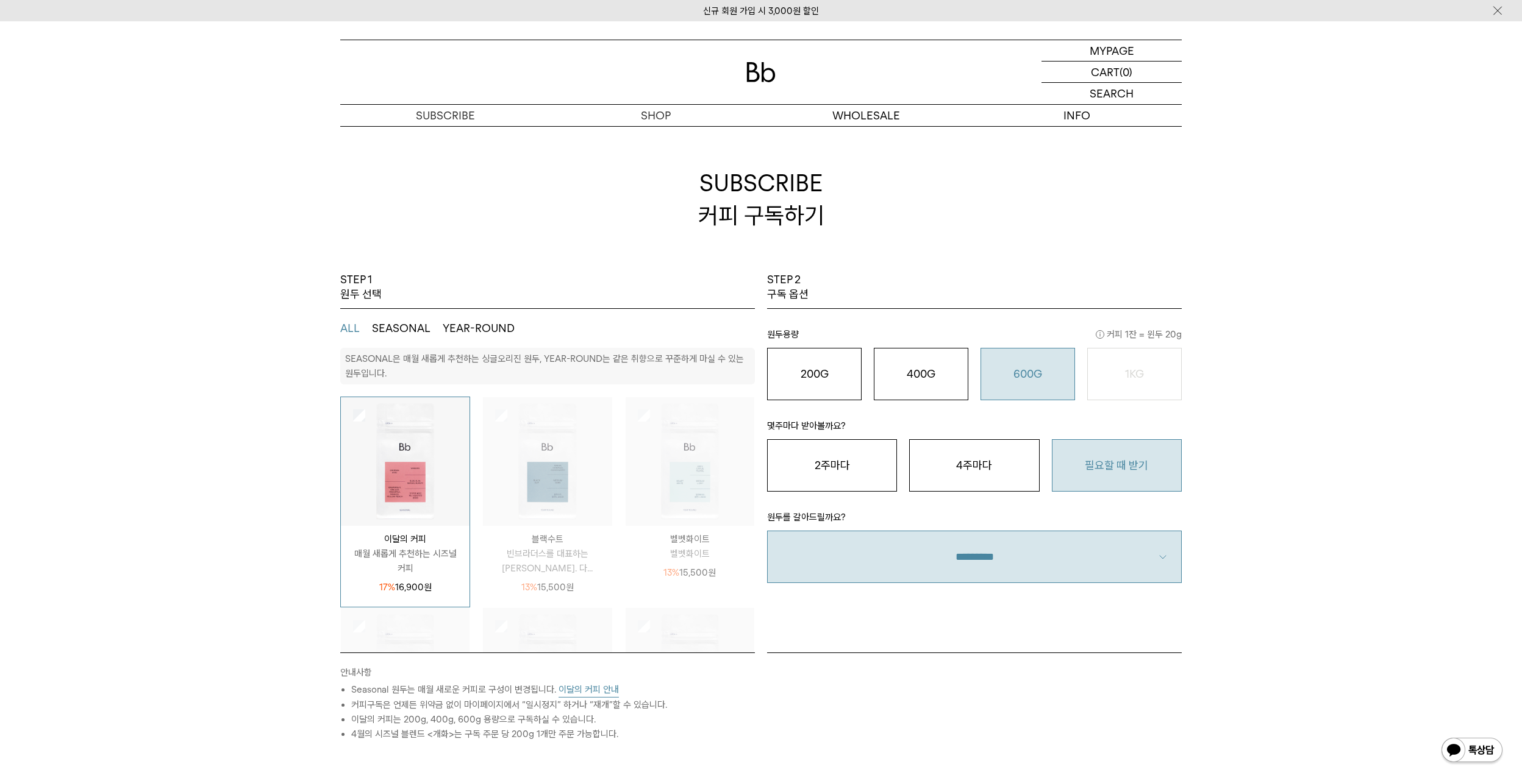
click at [1063, 543] on select "**********" at bounding box center [974, 556] width 415 height 52
select select "**"
click at [767, 530] on select "**********" at bounding box center [974, 556] width 415 height 52
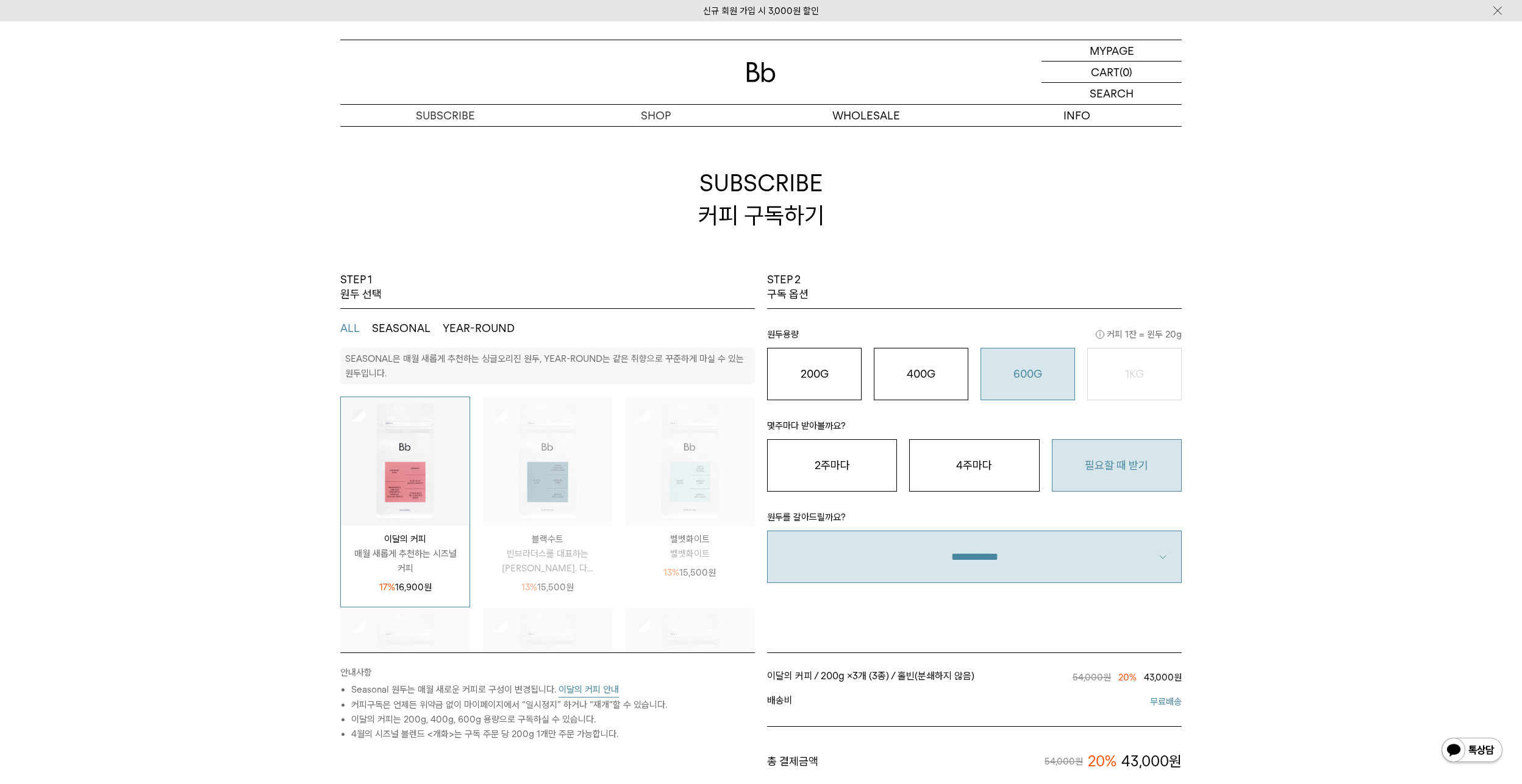
click at [992, 599] on div "STEP 2 구독 옵션 원두용량 커피 1잔 = 윈두 20g 200G 16,900 원 400G 31,000 원 600G 43,000 원 1KG …" at bounding box center [974, 463] width 426 height 380
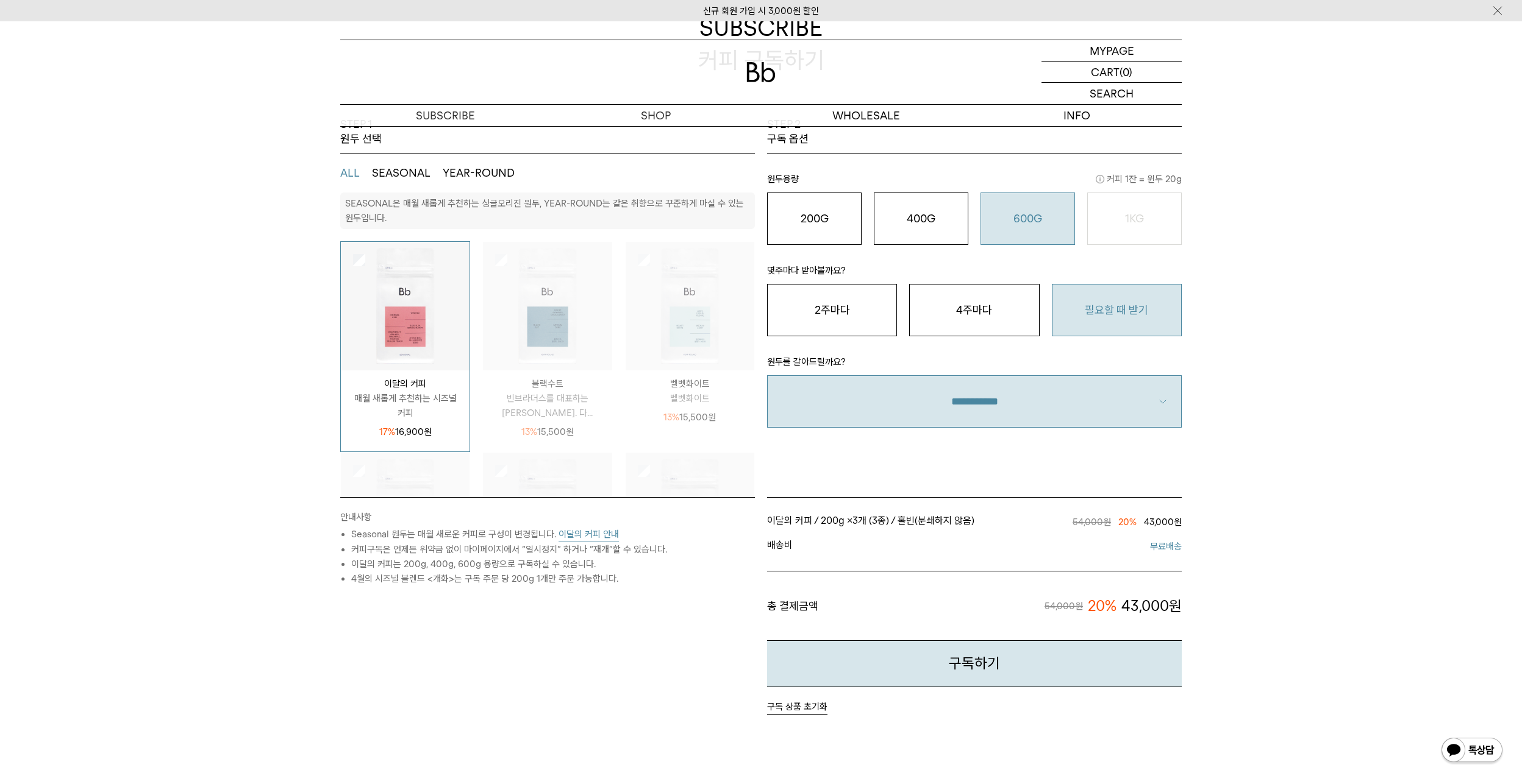
scroll to position [183, 0]
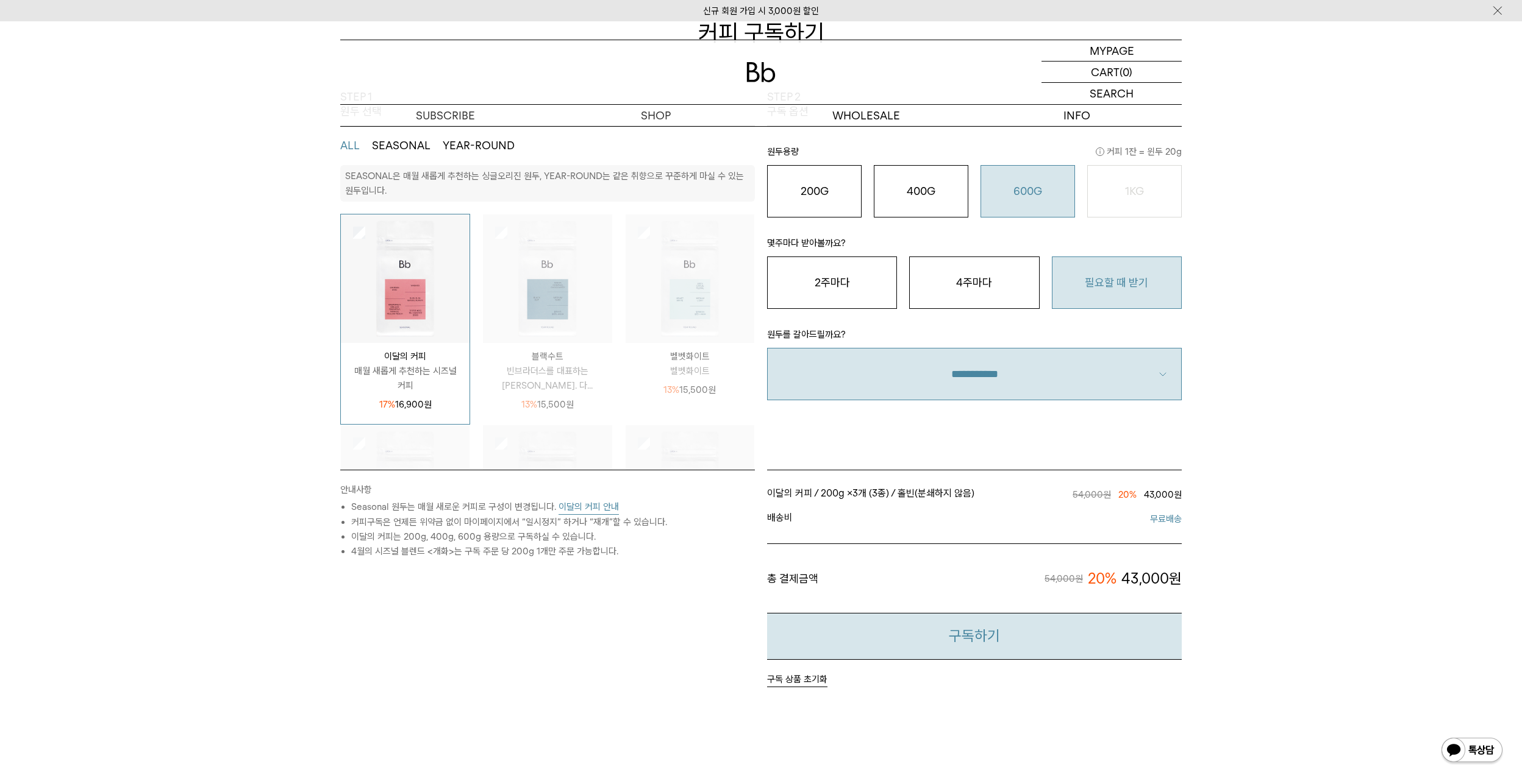
click at [983, 645] on button "구독하기" at bounding box center [974, 636] width 415 height 47
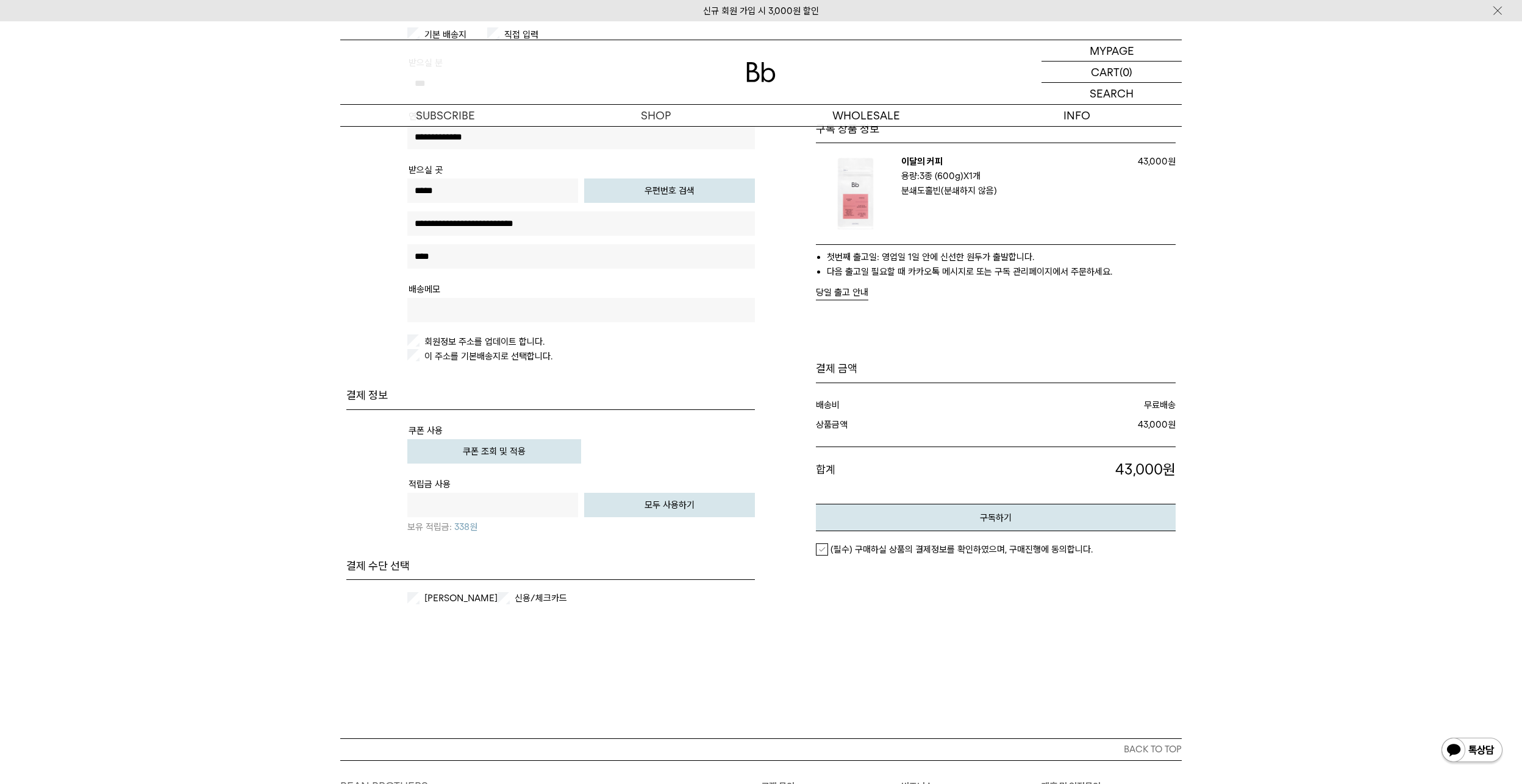
scroll to position [244, 0]
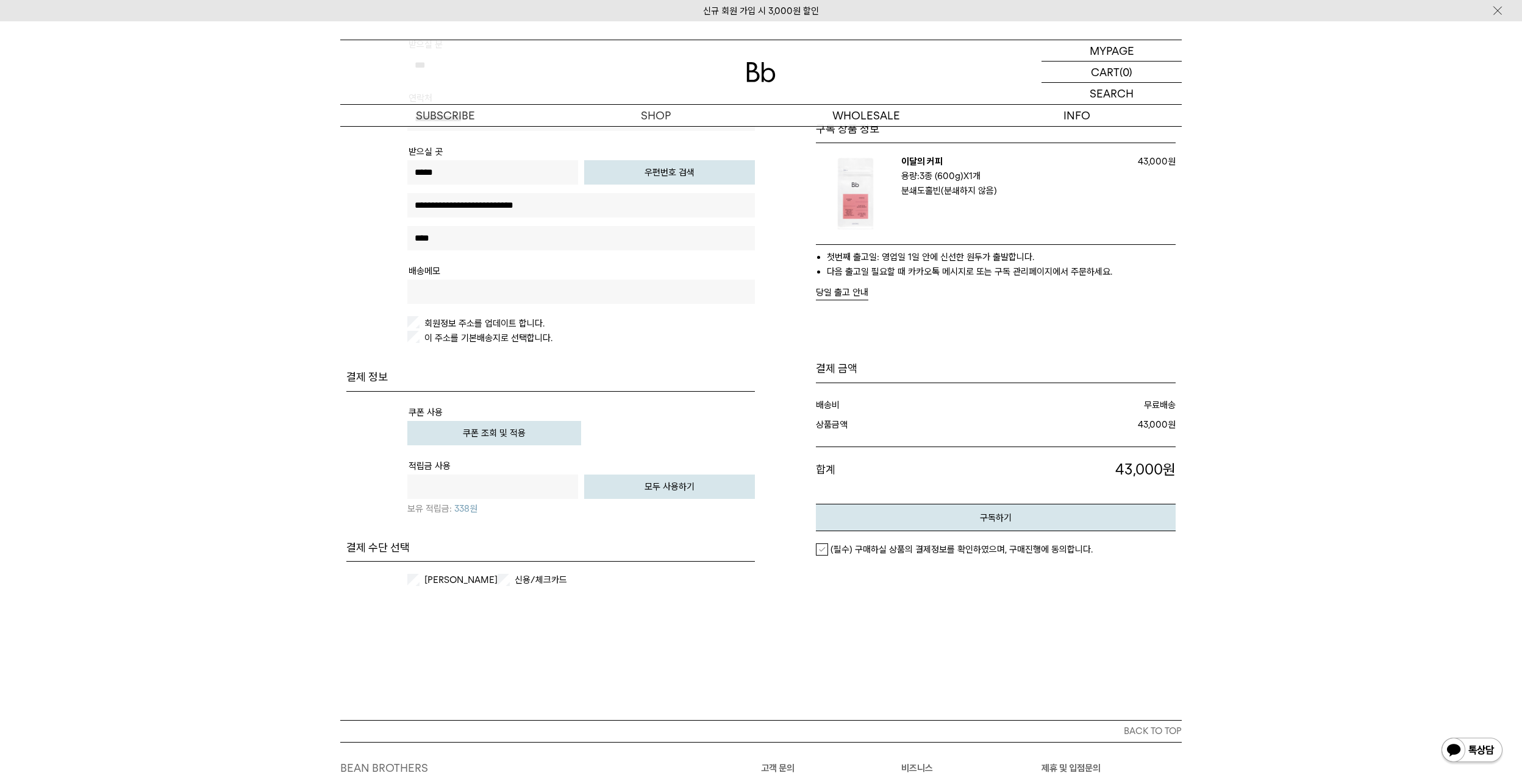
click at [476, 336] on label "이 주소를 기본배송지로 선택합니다." at bounding box center [486, 338] width 130 height 11
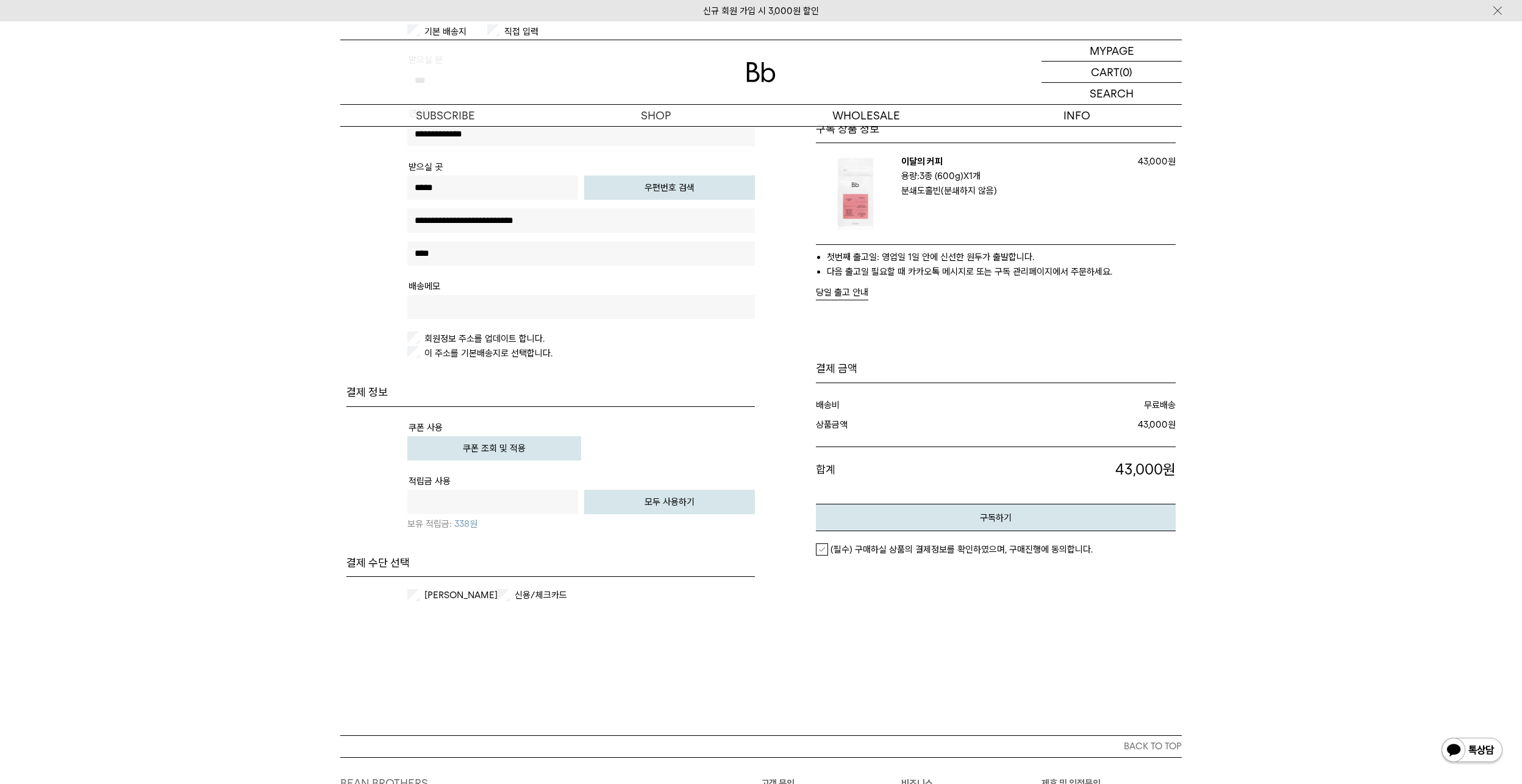
click at [503, 380] on div "배송 정보 기본 배송지 직접 입력 받으실 분 *** 연락처 원" at bounding box center [551, 303] width 421 height 623
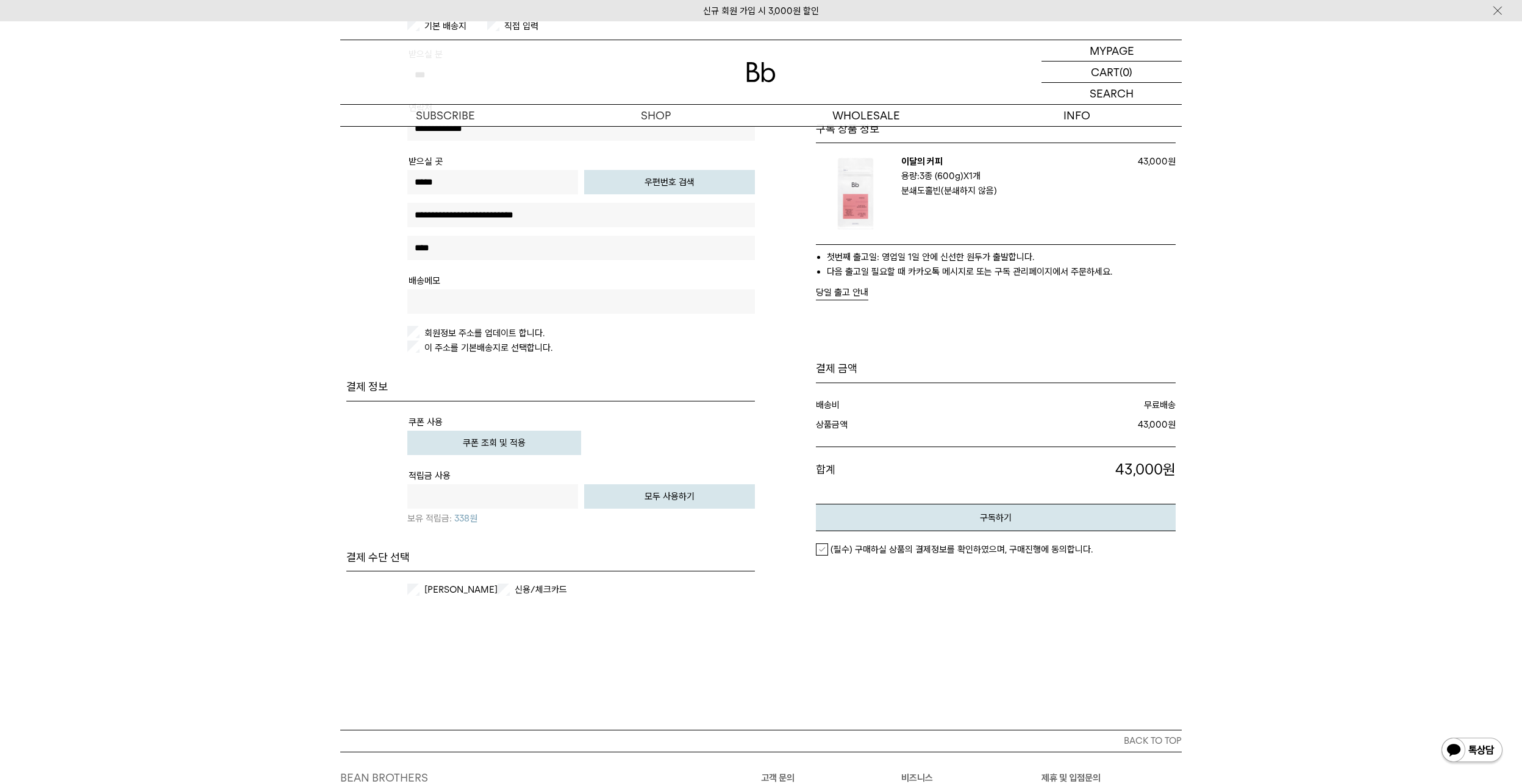
scroll to position [305, 0]
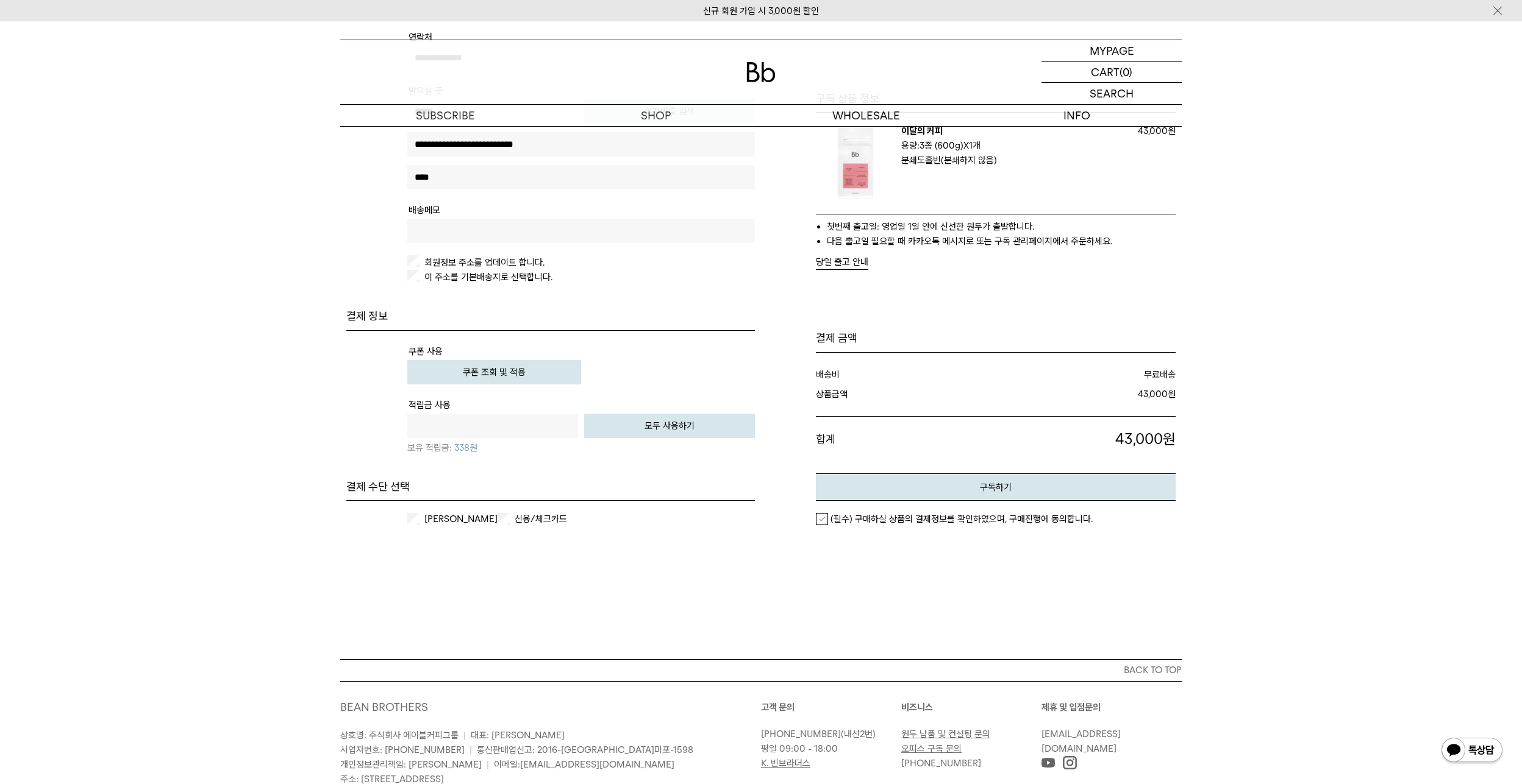
click at [498, 373] on button "쿠폰 조회 및 적용" at bounding box center [494, 372] width 174 height 24
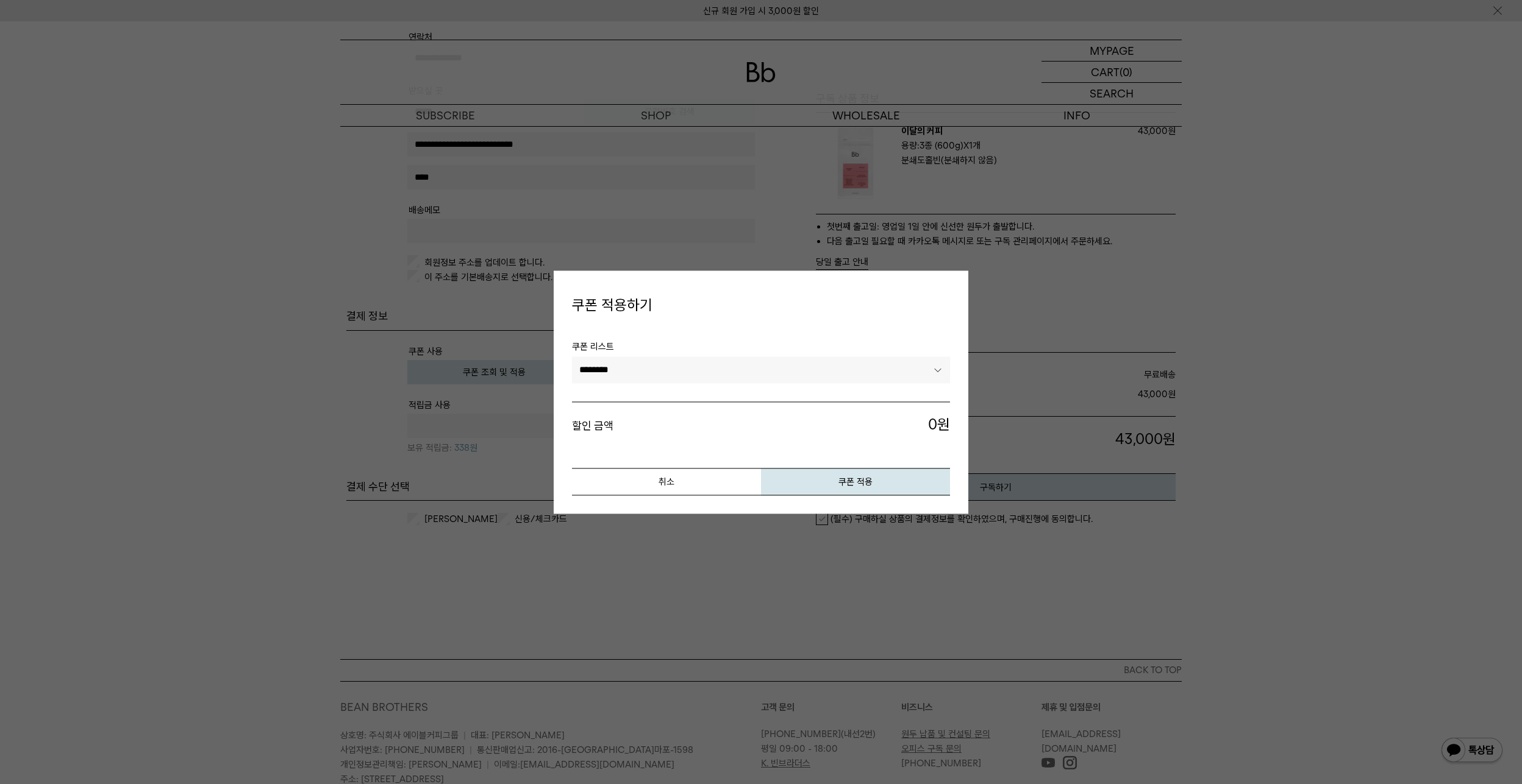
click at [629, 364] on select "********" at bounding box center [761, 370] width 378 height 27
click at [639, 367] on select "********" at bounding box center [761, 370] width 378 height 27
click at [718, 474] on button "취소" at bounding box center [666, 481] width 189 height 27
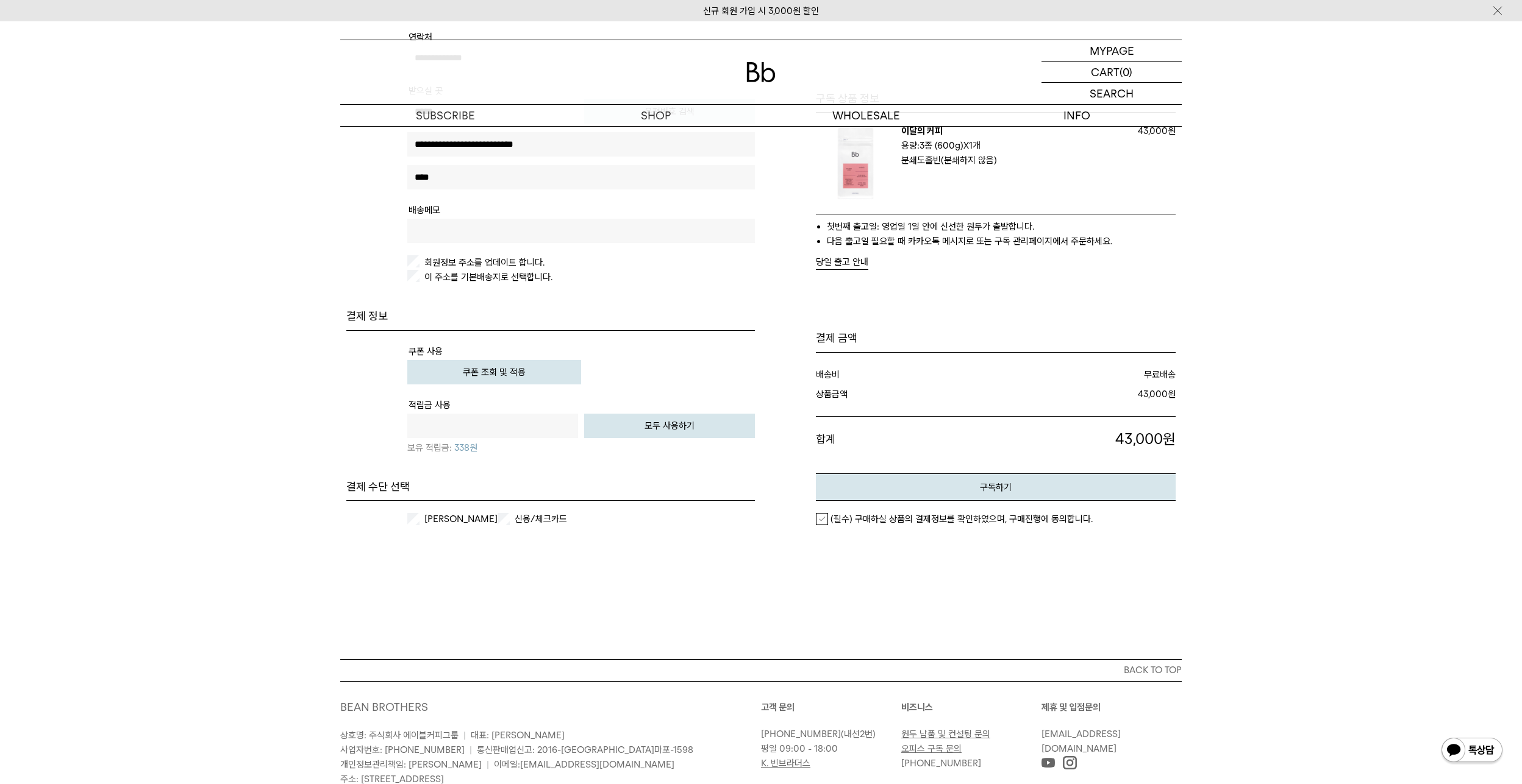
click at [584, 467] on tr "적립금 사용 원 전액 사용하기 모두 사용하기 보유 적립금: 338원" at bounding box center [581, 431] width 347 height 70
drag, startPoint x: 541, startPoint y: 463, endPoint x: 642, endPoint y: 345, distance: 155.3
click at [641, 345] on tbody "쿠폰 사용 쿠폰 조회 및 적용 적립금 사용 원 전액 사용하기 338원" at bounding box center [581, 405] width 347 height 124
click at [642, 345] on tr "쿠폰 사용 쿠폰 조회 및 적용" at bounding box center [581, 370] width 347 height 54
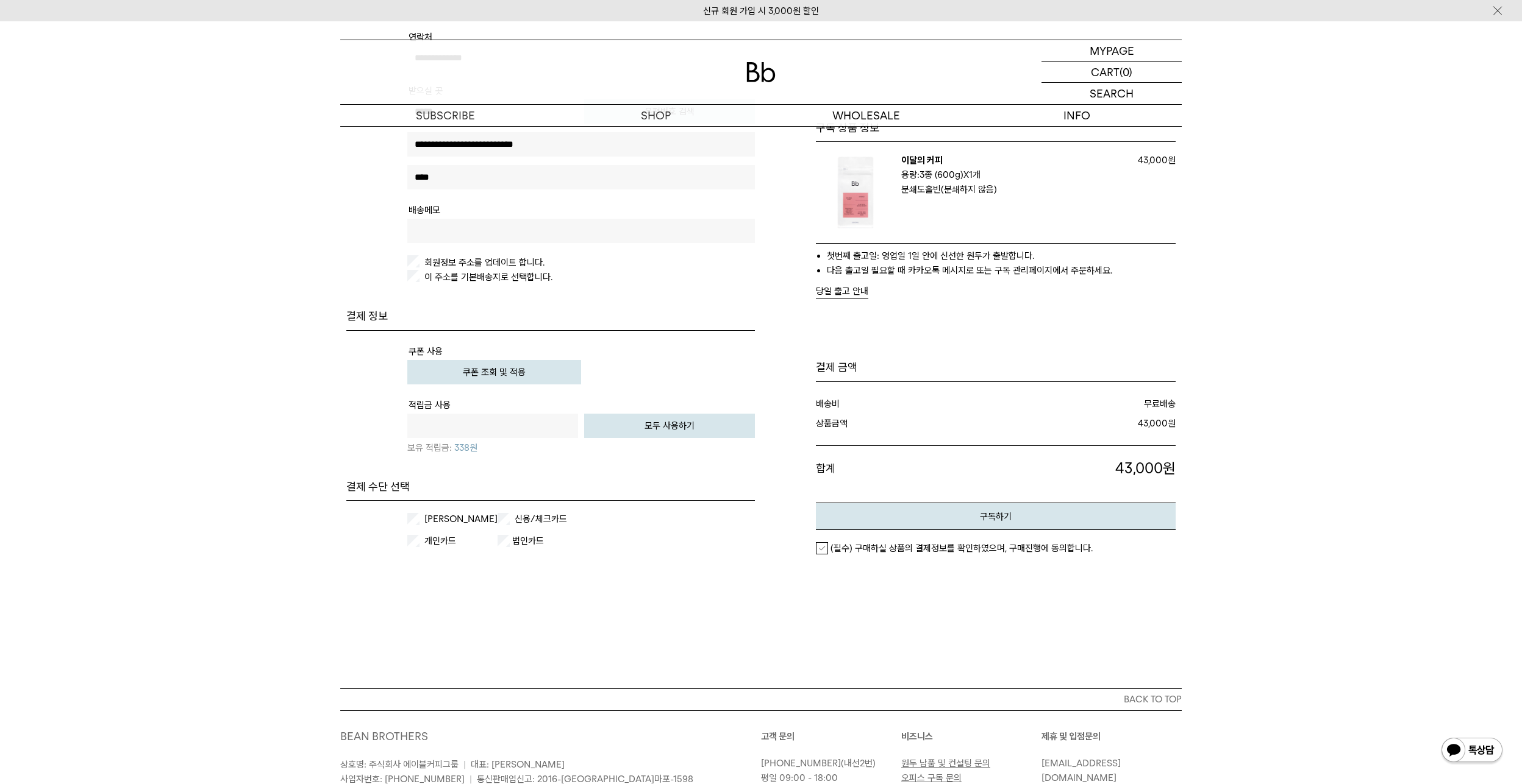
click at [870, 550] on em "(필수) 구매하실 상품의 결제정보를 확인하였으며, 구매진행에 동의합니다." at bounding box center [962, 548] width 262 height 11
click at [915, 518] on button "구독하기" at bounding box center [995, 516] width 360 height 27
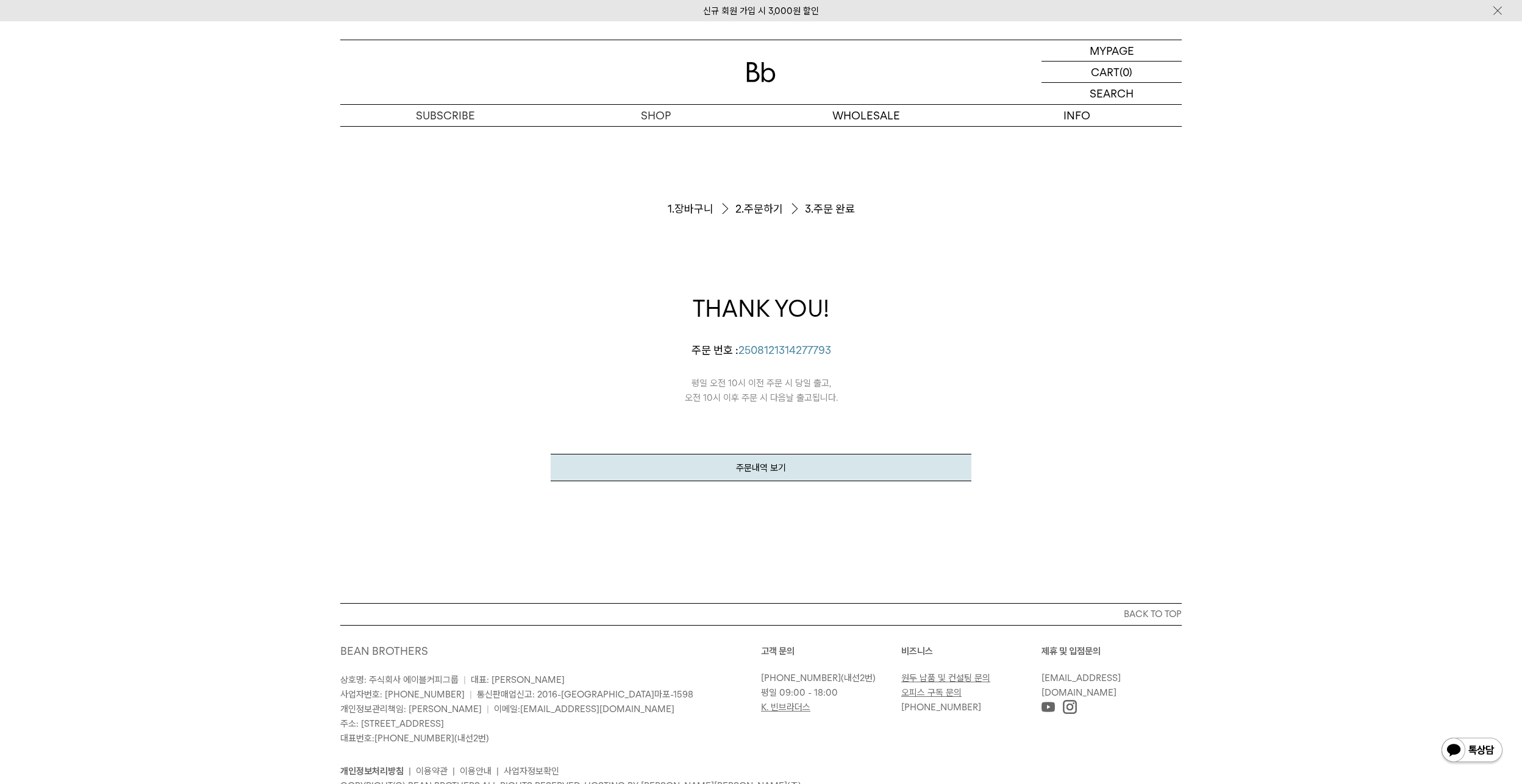
click at [758, 366] on p "평일 오전 10시 이전 주문 시 당일 출고, 오전 10시 이후 주문 시 다음날 출고됩니다." at bounding box center [761, 381] width 421 height 47
click at [562, 11] on div "신규 회원 가입 시 3,000원 할인" at bounding box center [761, 11] width 1522 height 21
